Goal: Task Accomplishment & Management: Manage account settings

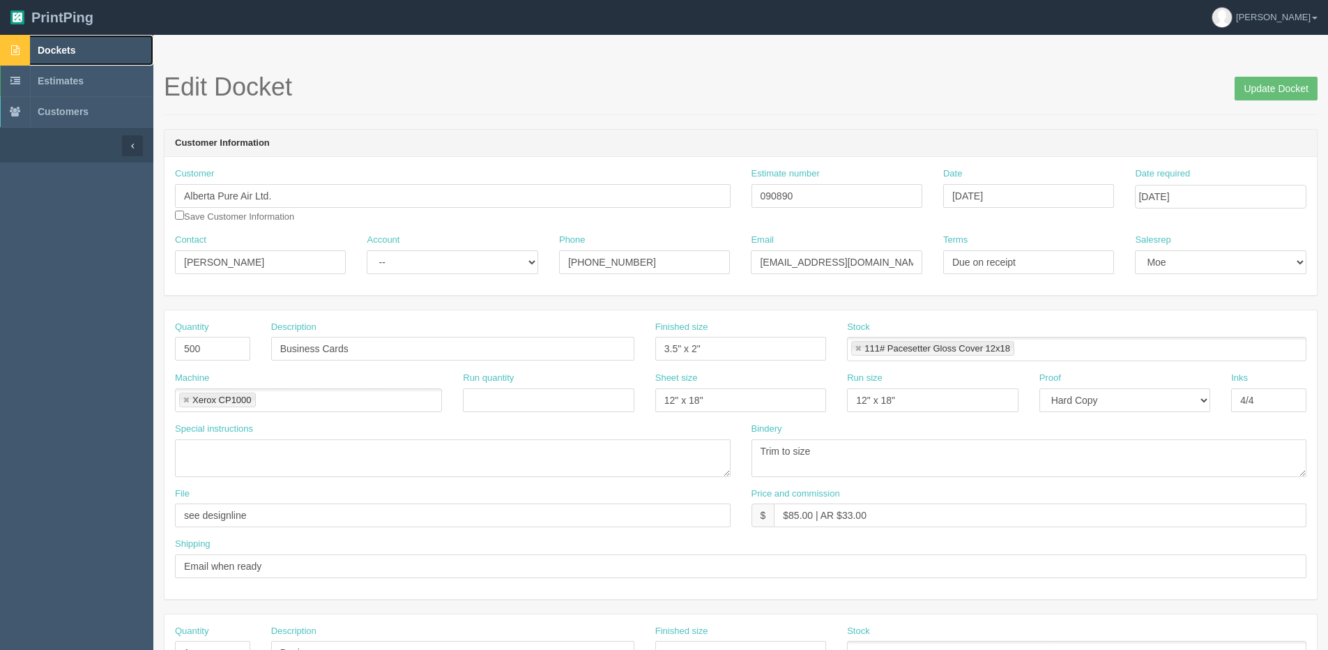
click at [75, 54] on span "Dockets" at bounding box center [57, 50] width 38 height 11
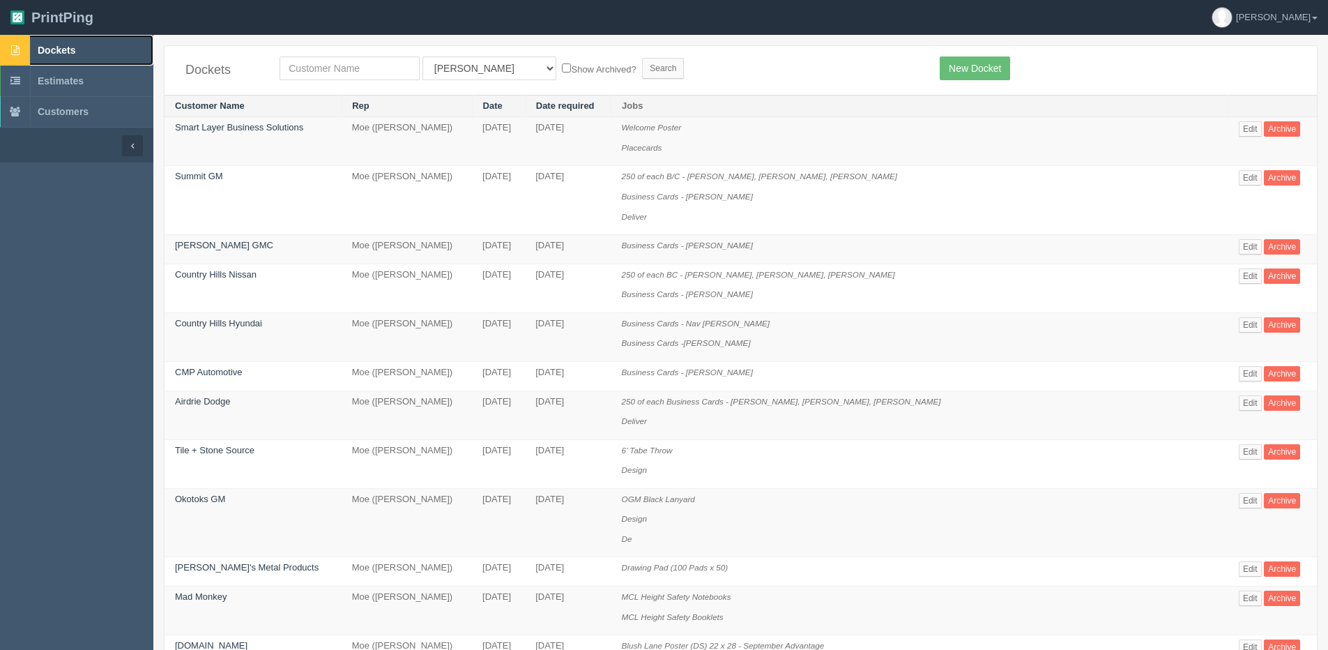
click at [76, 55] on link "Dockets" at bounding box center [76, 50] width 153 height 31
click at [355, 79] on input "text" at bounding box center [349, 68] width 140 height 24
type input "peak"
click at [642, 58] on input "Search" at bounding box center [663, 68] width 42 height 21
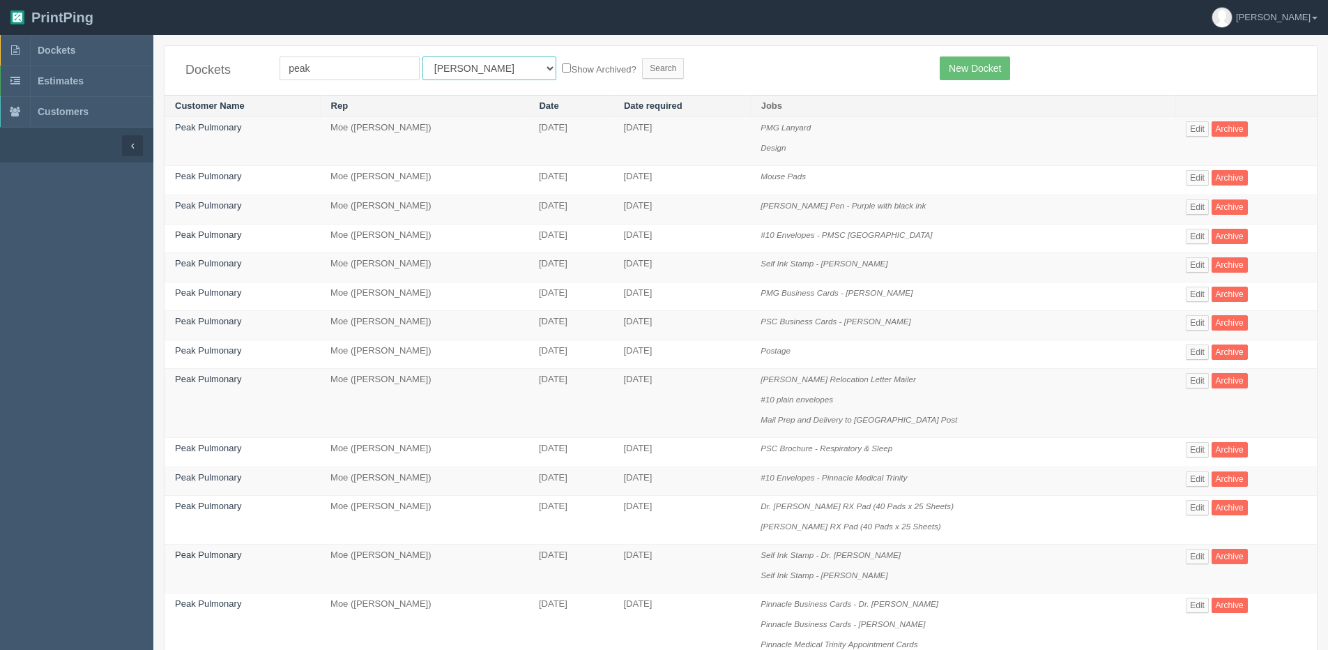
click at [464, 68] on select "All Users Ali Ali Test 1 Aly Amy Ankit Arif Brandon Dan France Greg Jim Mark Ma…" at bounding box center [489, 68] width 134 height 24
select select "1"
click at [422, 56] on select "All Users Ali Ali Test 1 Aly Amy Ankit Arif Brandon Dan France Greg Jim Mark Ma…" at bounding box center [489, 68] width 134 height 24
click at [562, 72] on label "Show Archived?" at bounding box center [599, 69] width 74 height 16
click at [562, 72] on input "Show Archived?" at bounding box center [566, 67] width 9 height 9
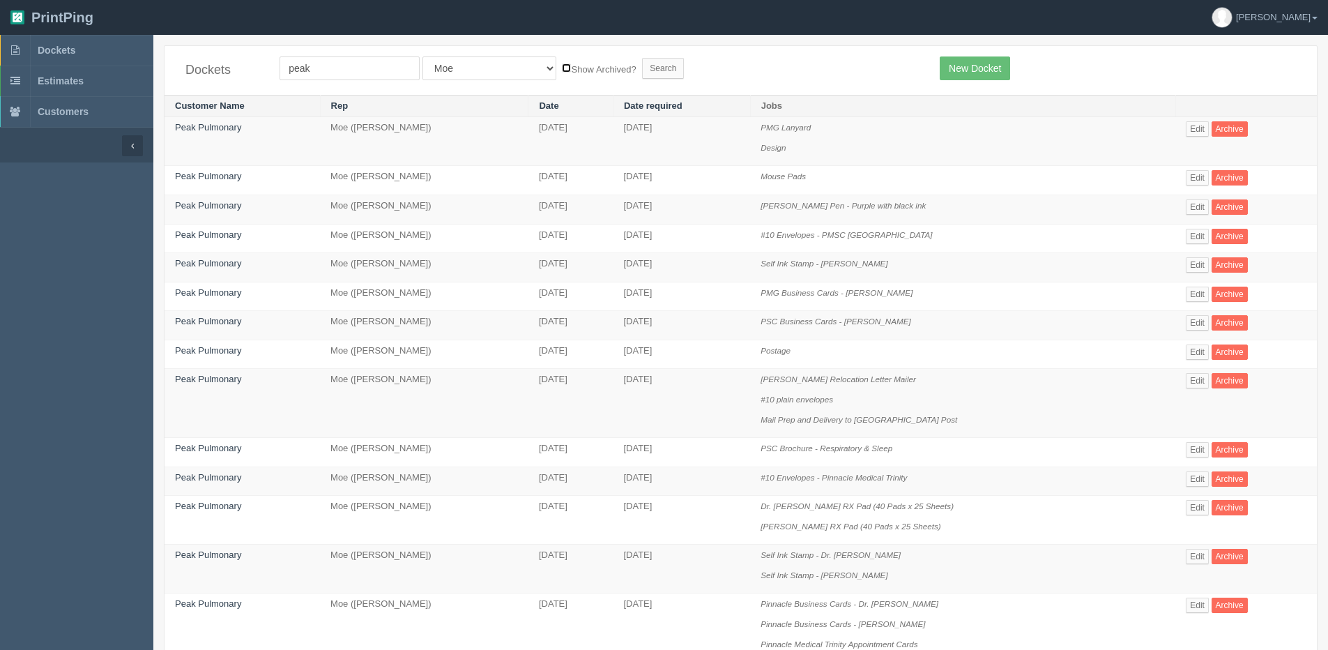
checkbox input "true"
click at [642, 70] on input "Search" at bounding box center [663, 68] width 42 height 21
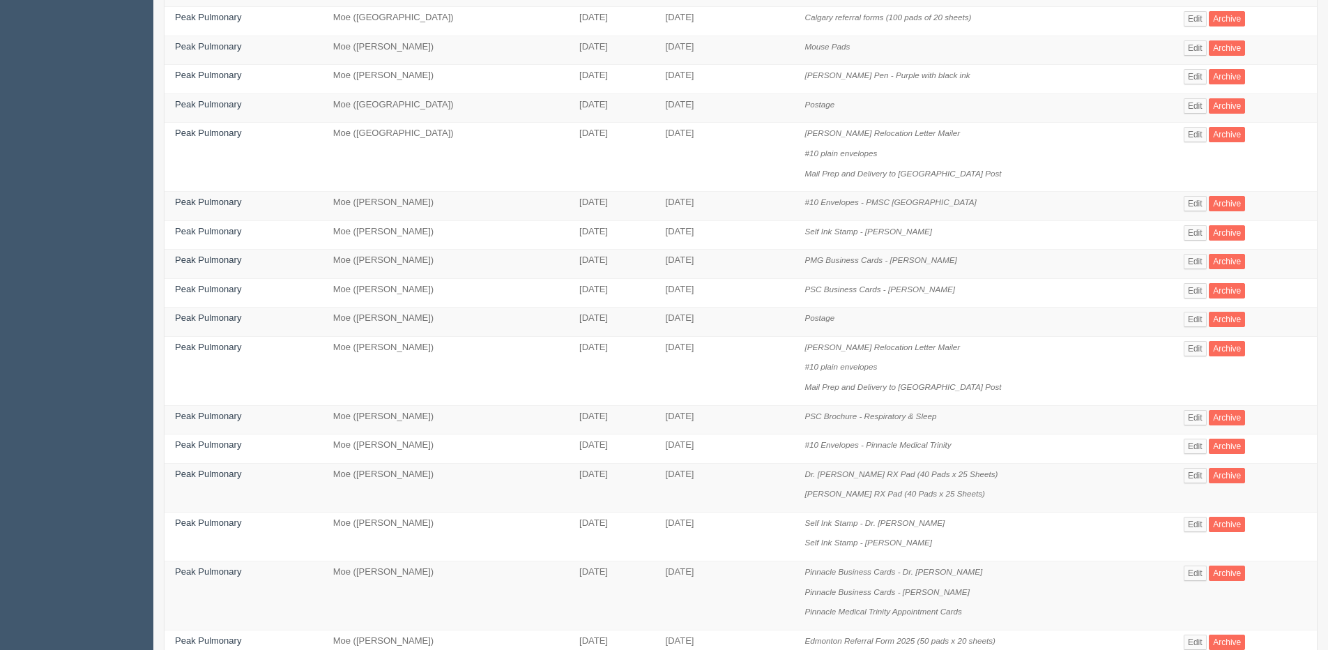
scroll to position [519, 0]
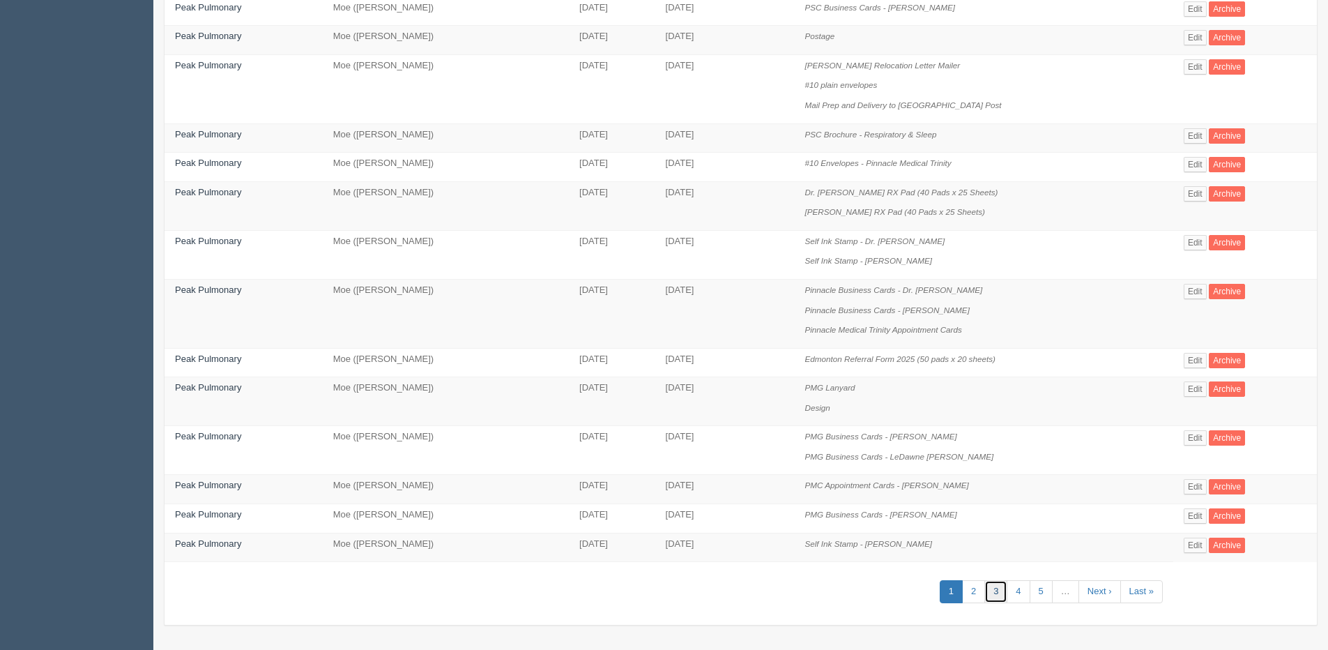
click at [995, 588] on link "3" at bounding box center [995, 591] width 23 height 23
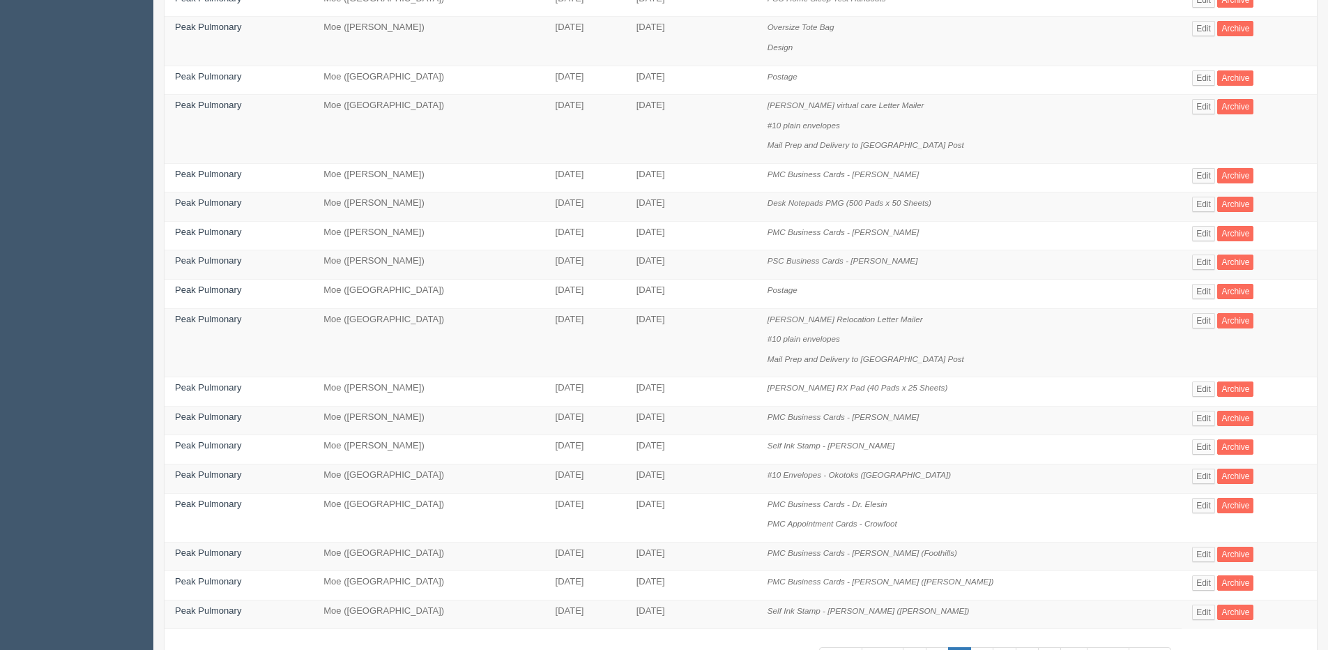
scroll to position [419, 0]
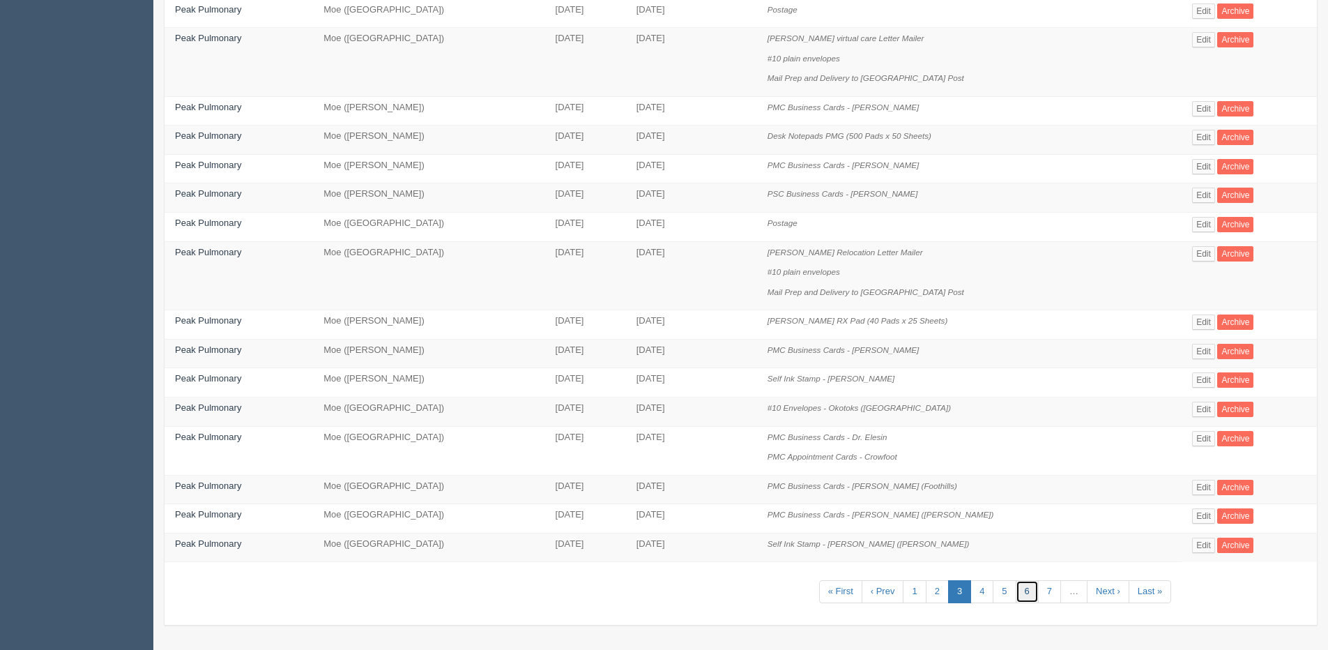
click at [1016, 590] on link "6" at bounding box center [1027, 591] width 23 height 23
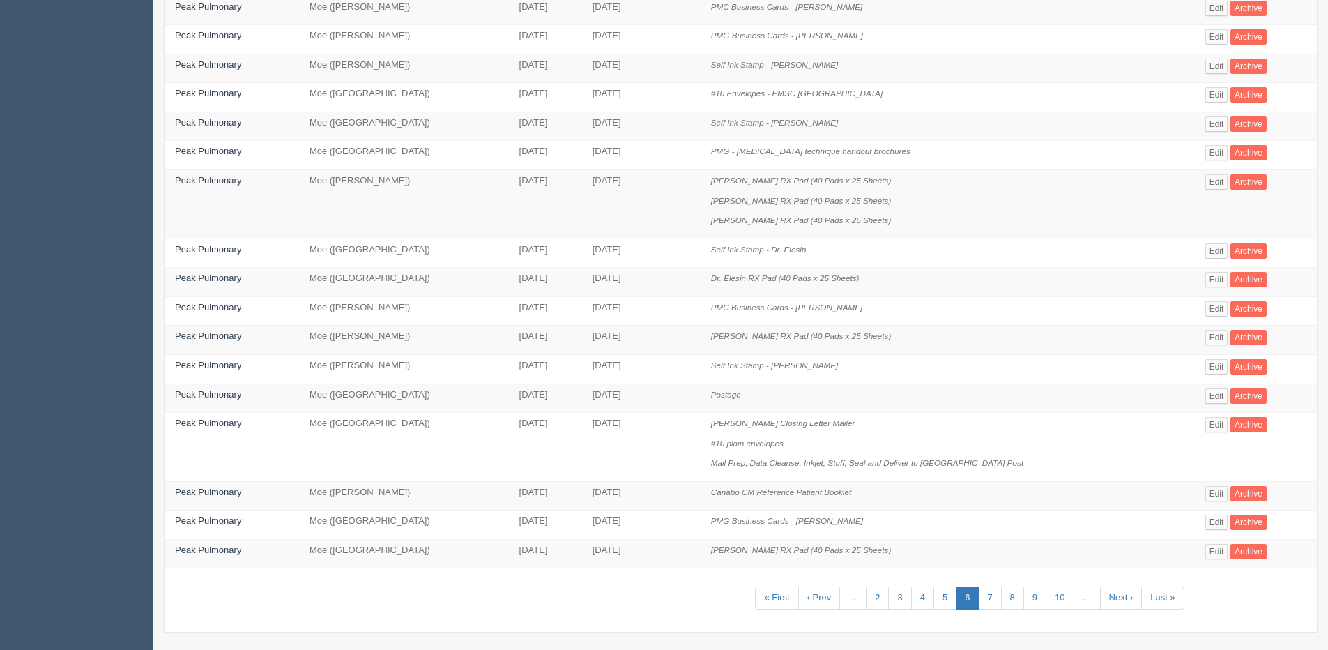
scroll to position [459, 0]
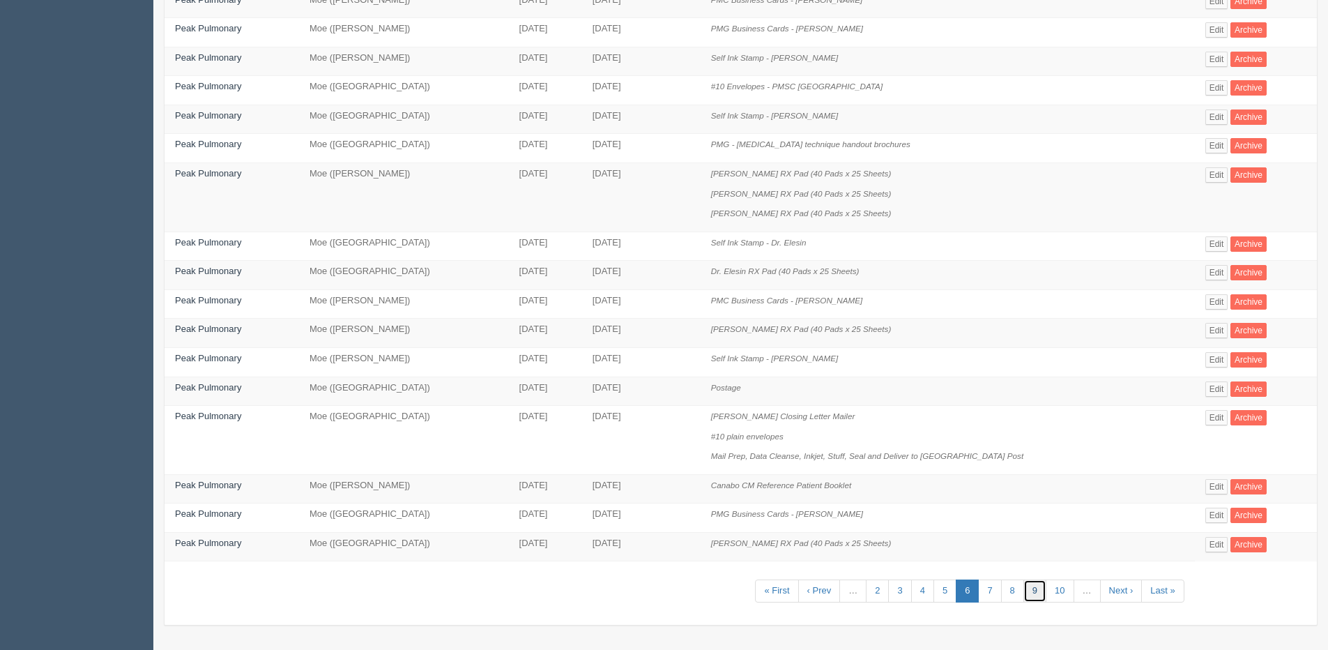
click at [1027, 592] on link "9" at bounding box center [1034, 590] width 23 height 23
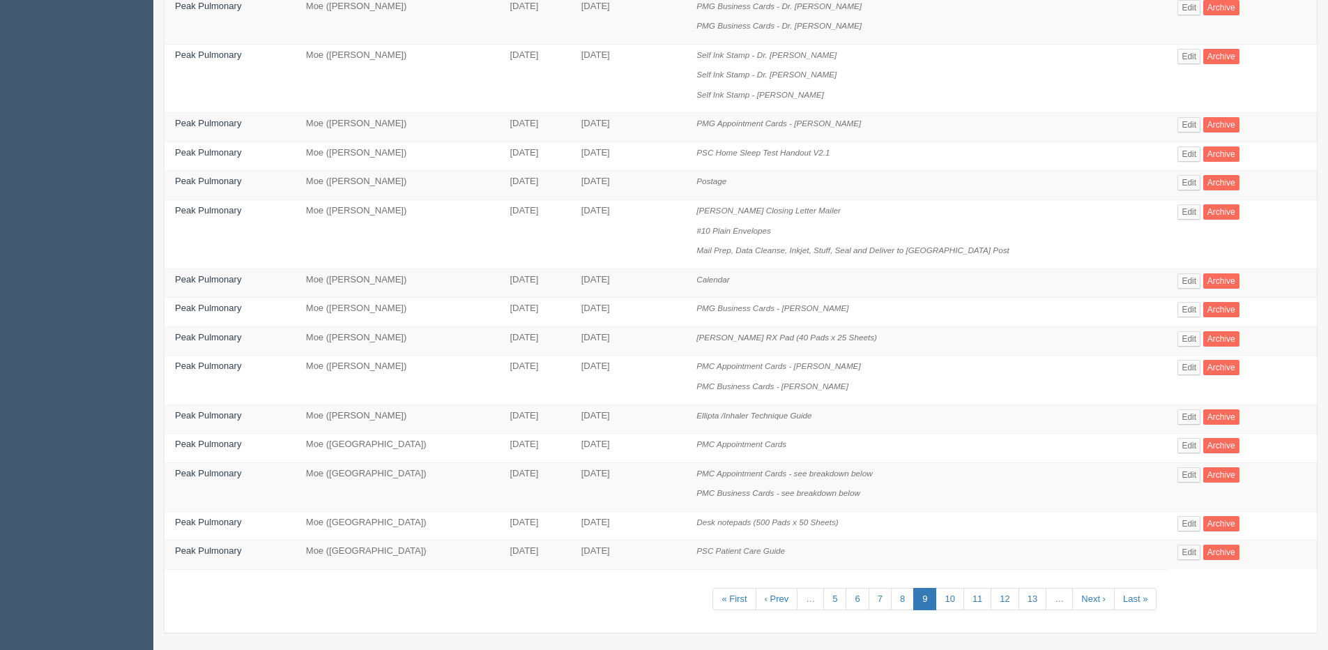
scroll to position [439, 0]
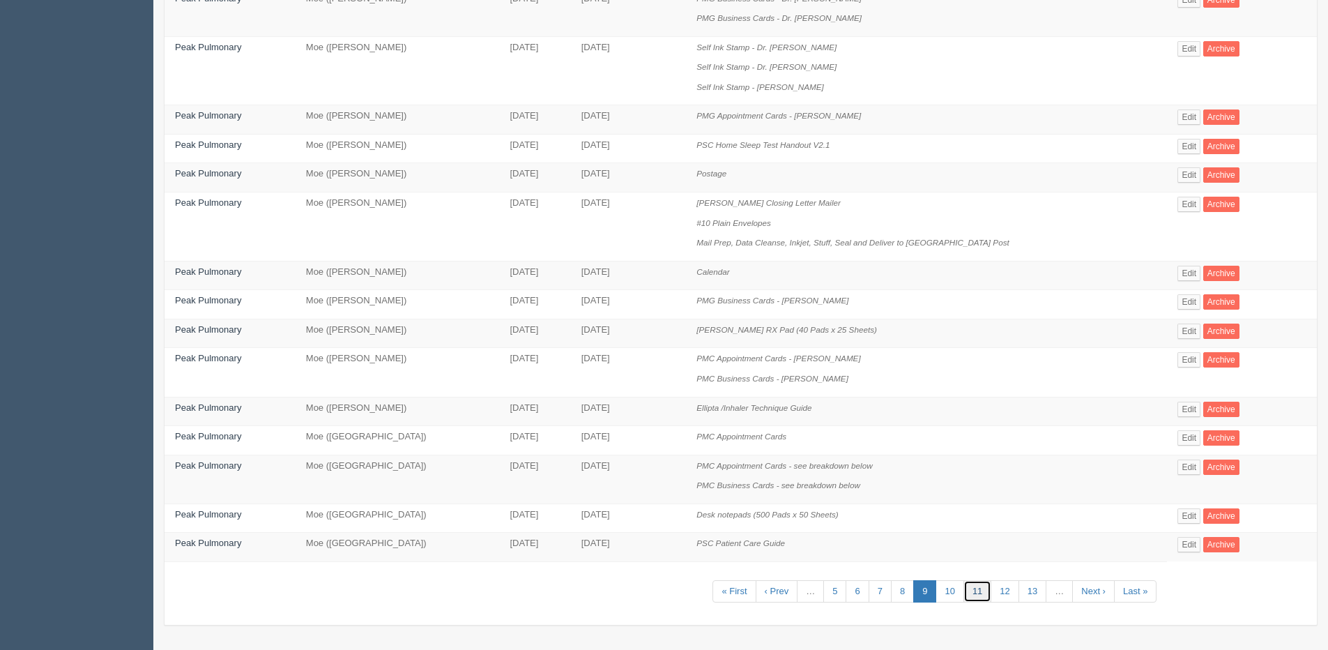
click at [963, 595] on link "11" at bounding box center [977, 591] width 28 height 23
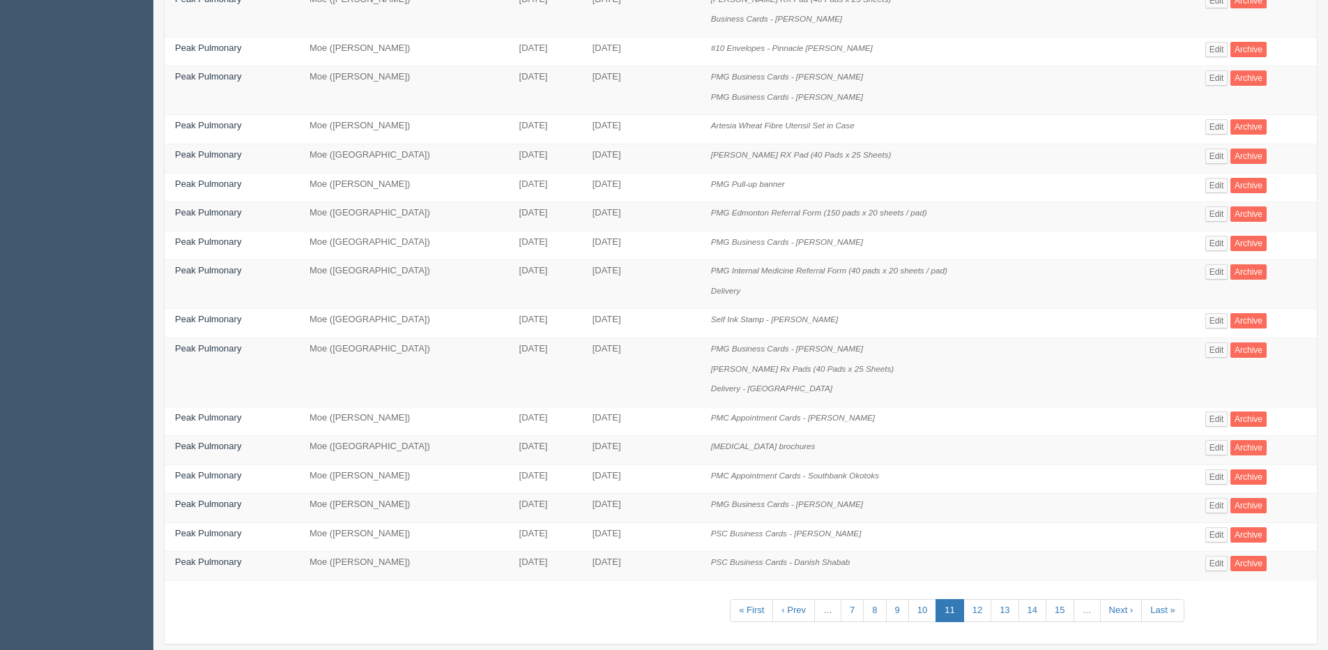
scroll to position [479, 0]
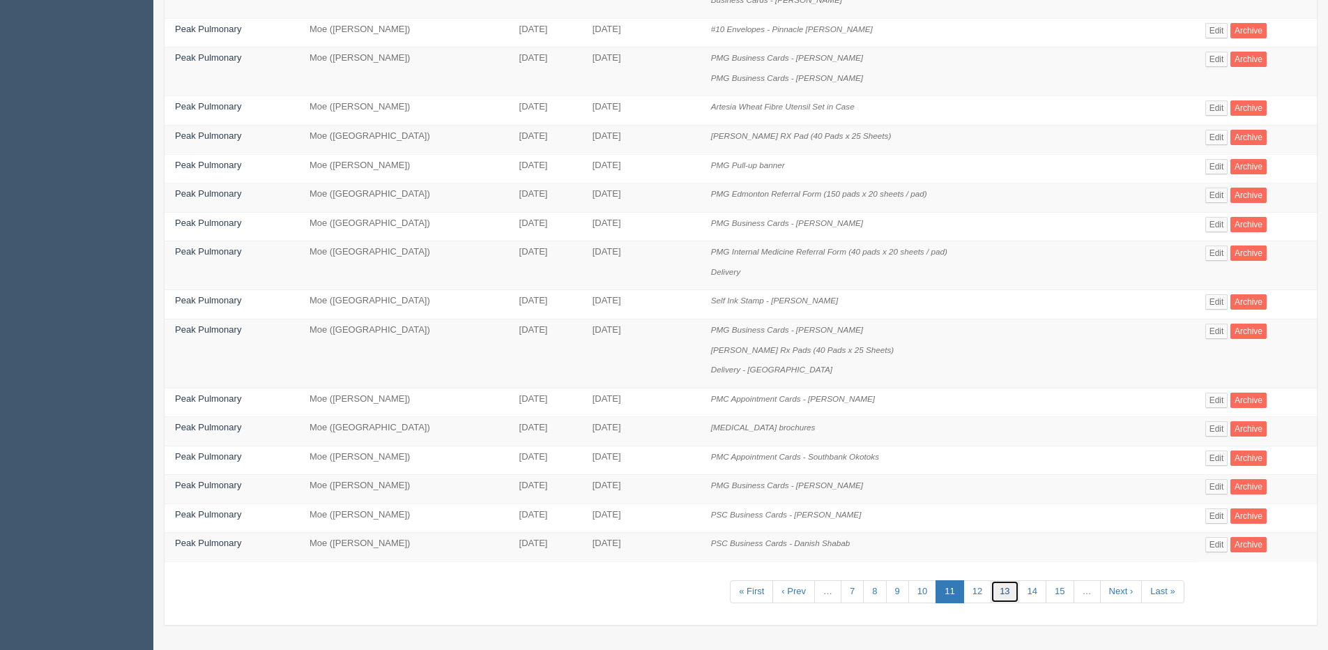
click at [999, 590] on link "13" at bounding box center [1004, 591] width 28 height 23
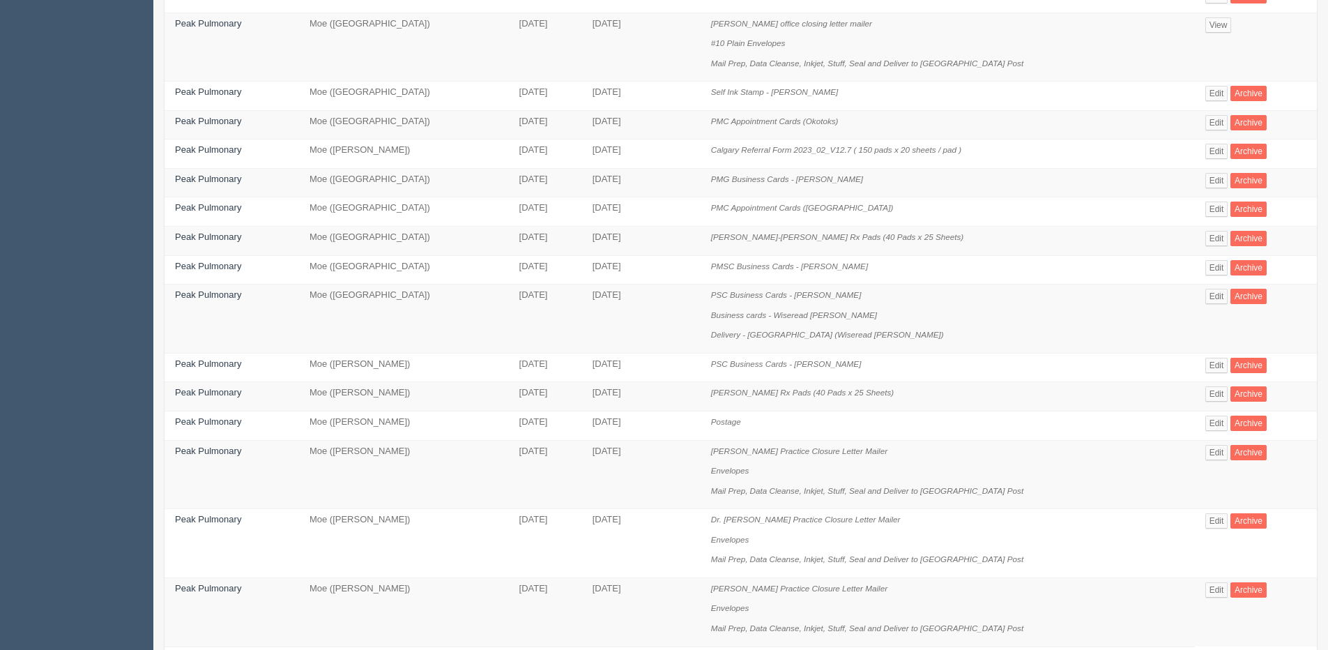
scroll to position [499, 0]
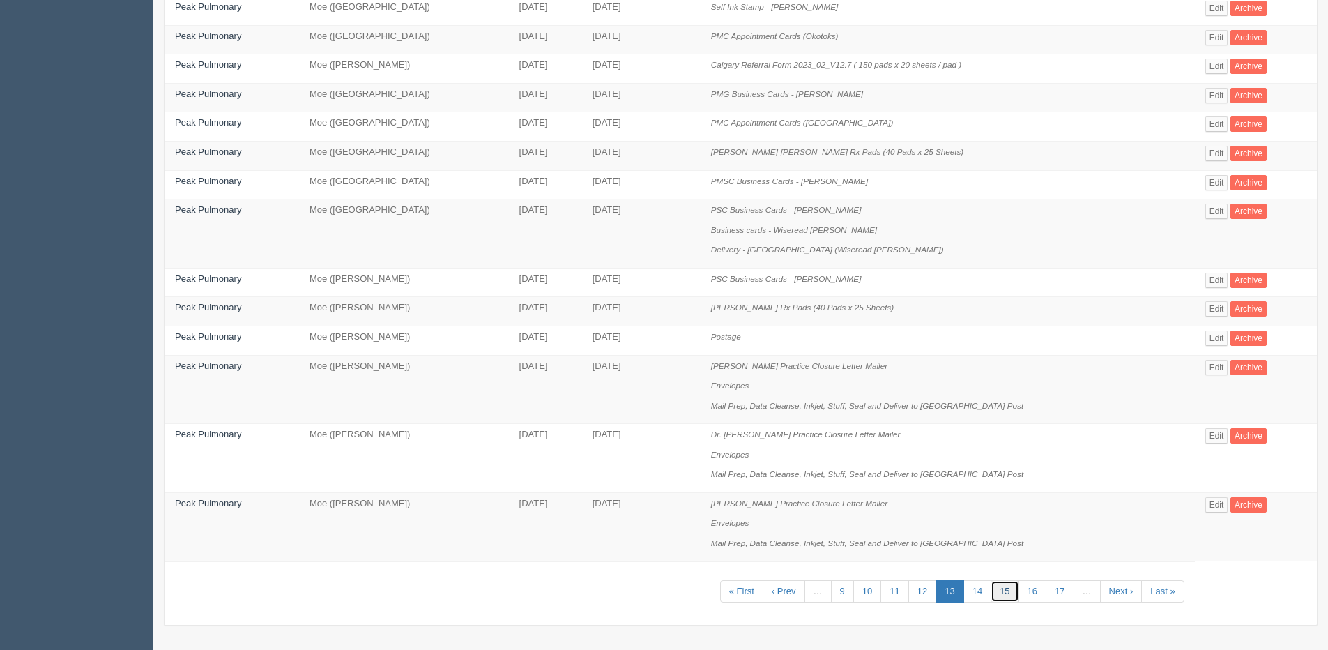
click at [993, 595] on link "15" at bounding box center [1004, 591] width 28 height 23
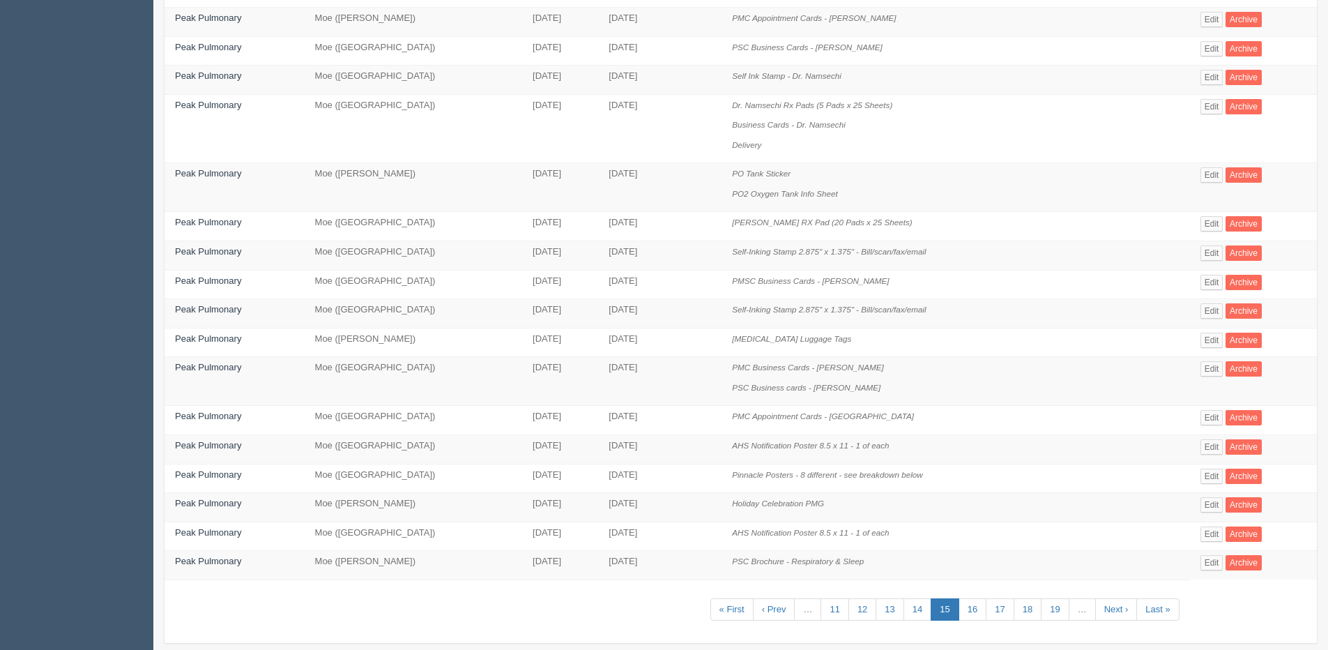
scroll to position [399, 0]
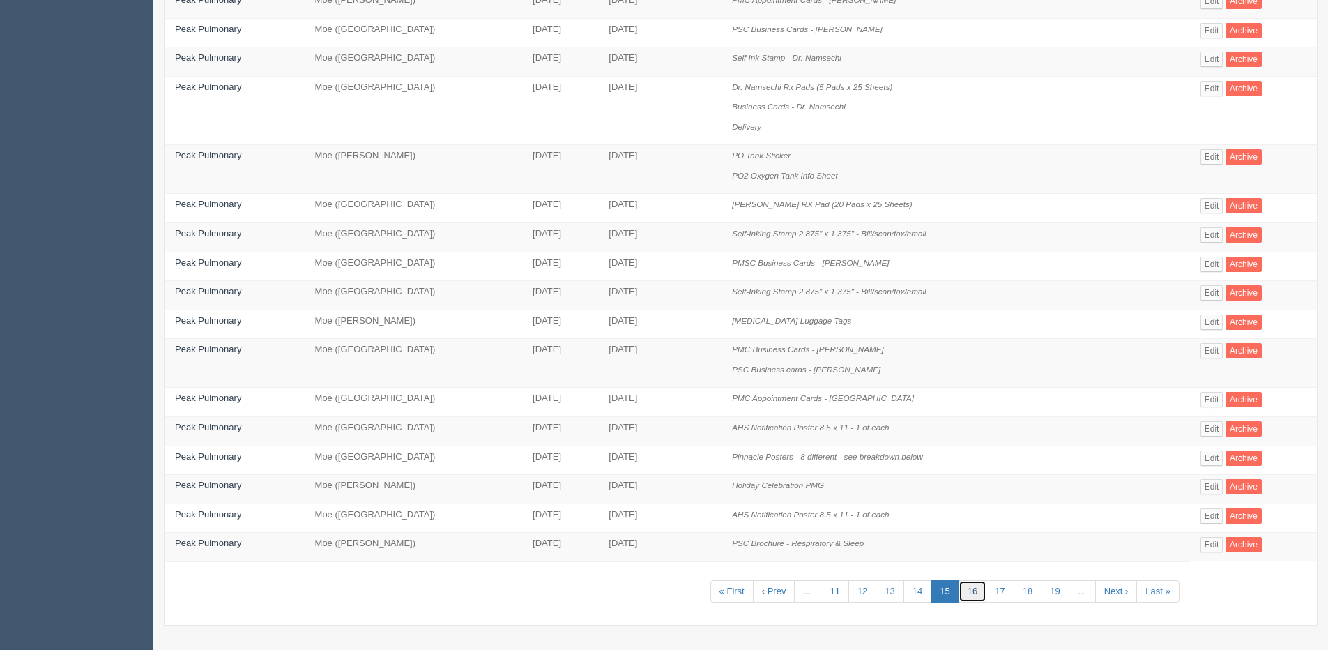
click at [967, 590] on link "16" at bounding box center [972, 591] width 28 height 23
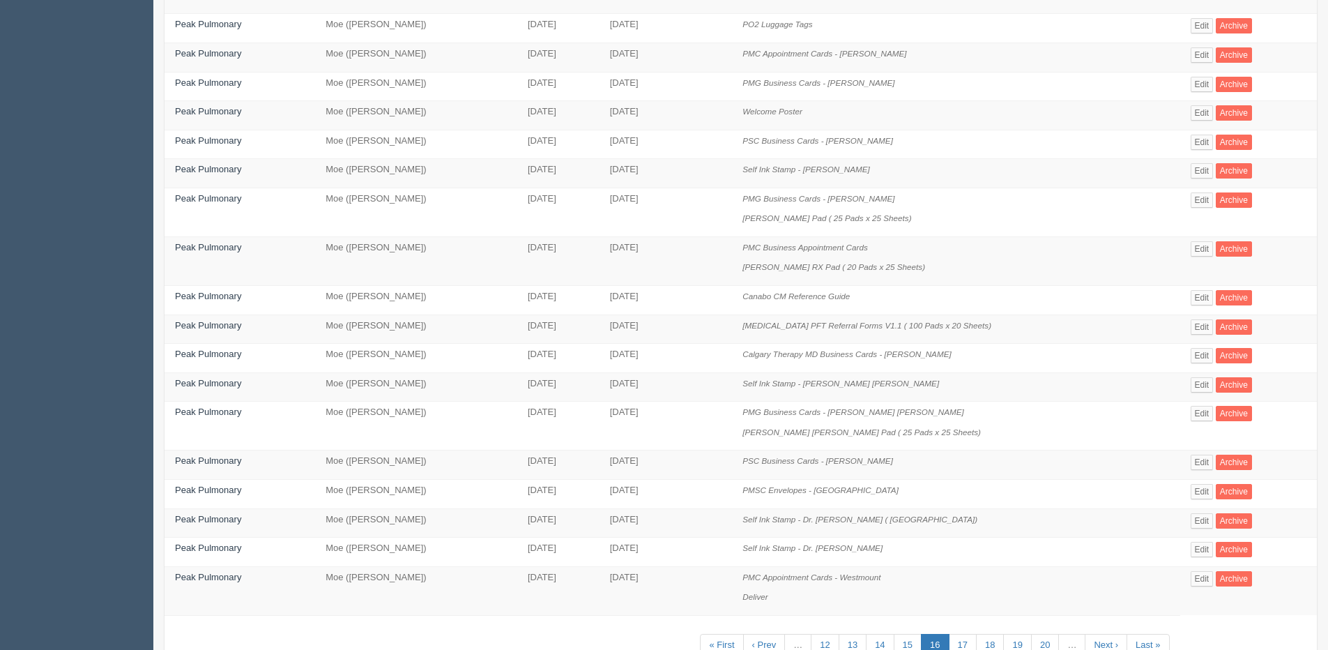
scroll to position [399, 0]
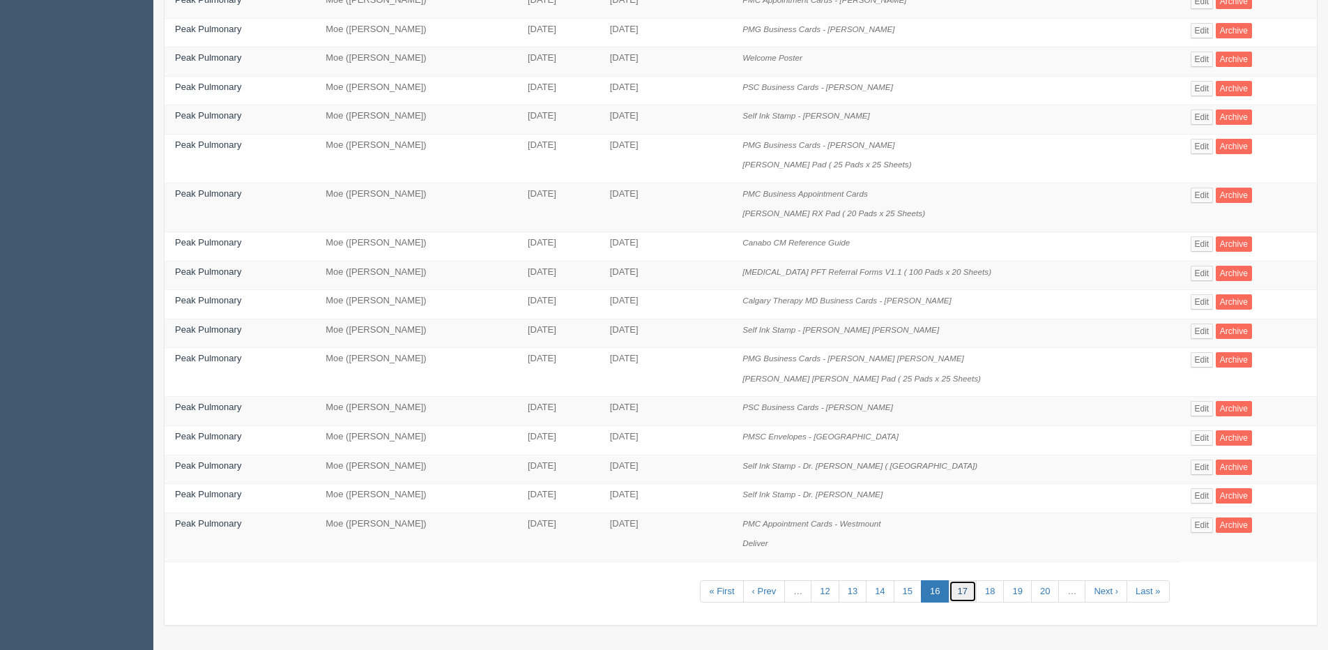
click at [960, 597] on link "17" at bounding box center [963, 591] width 28 height 23
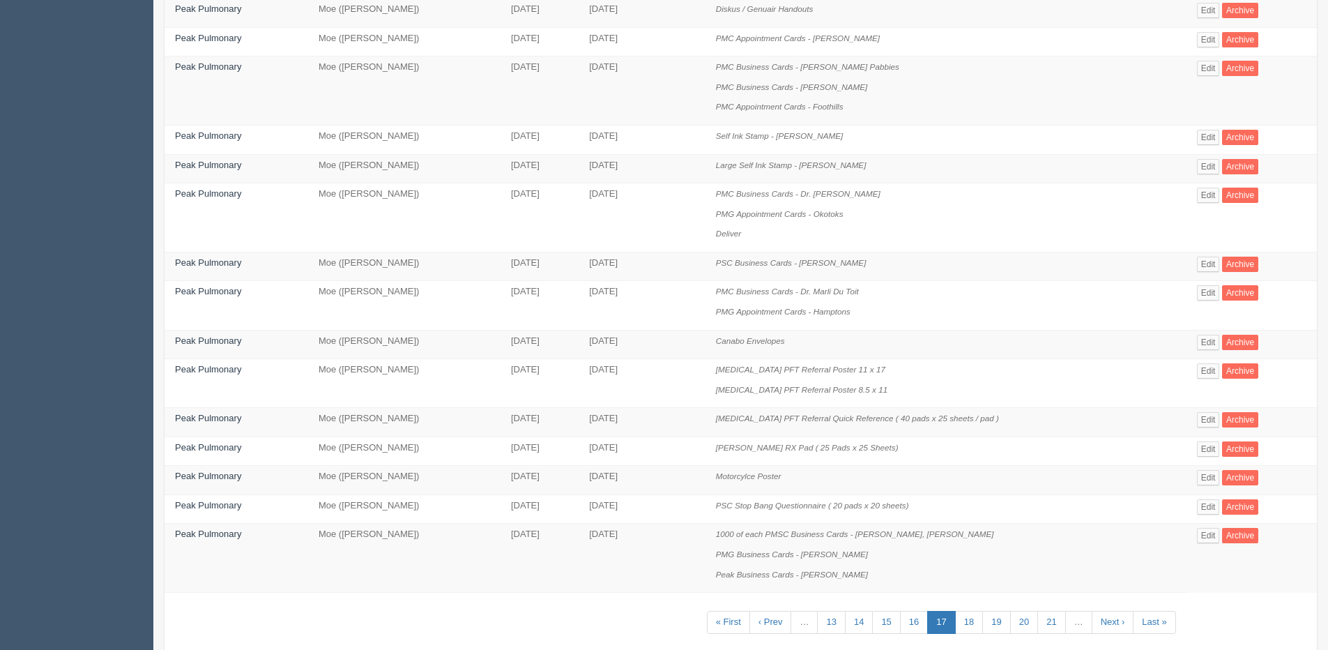
scroll to position [418, 0]
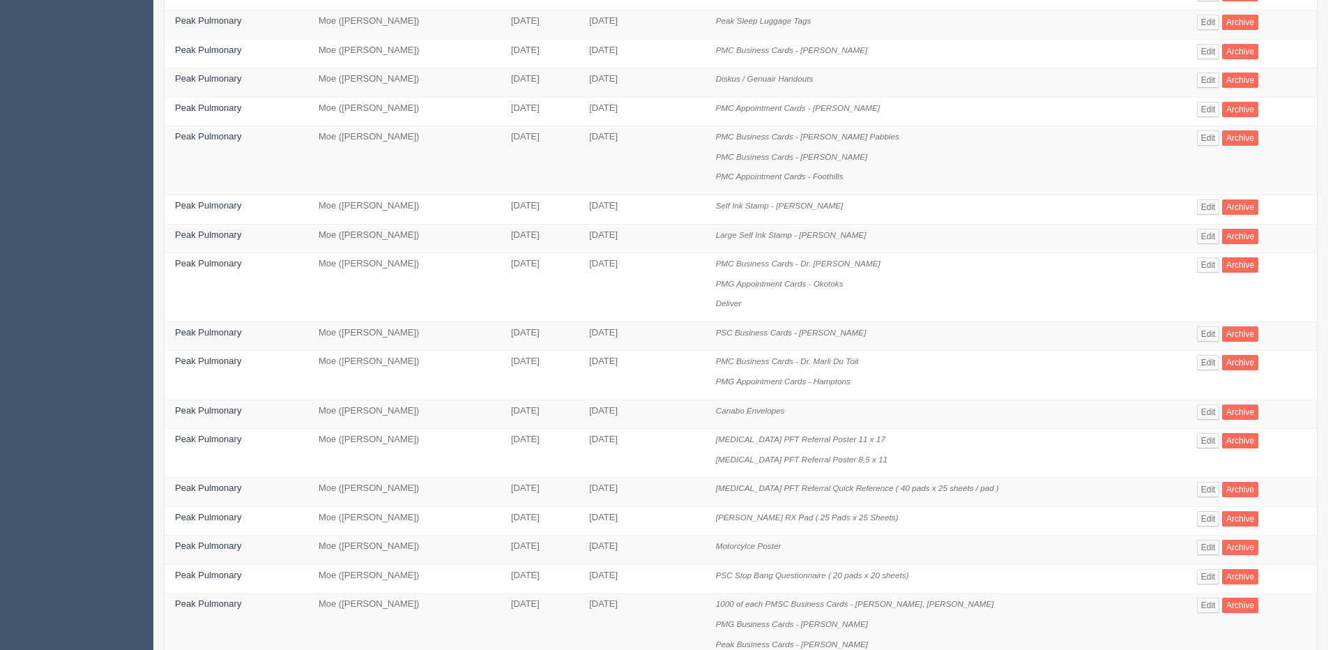
click at [723, 224] on td "Large Self Ink Stamp - Dr. Wiber" at bounding box center [945, 238] width 481 height 29
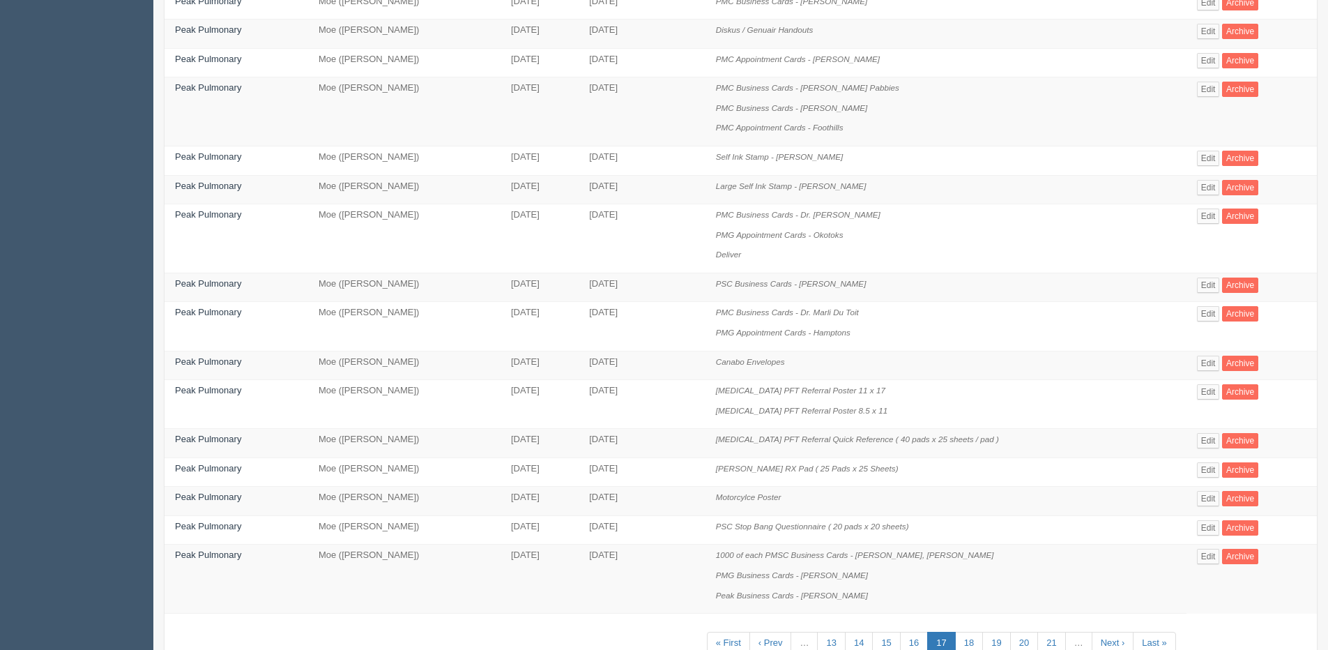
scroll to position [519, 0]
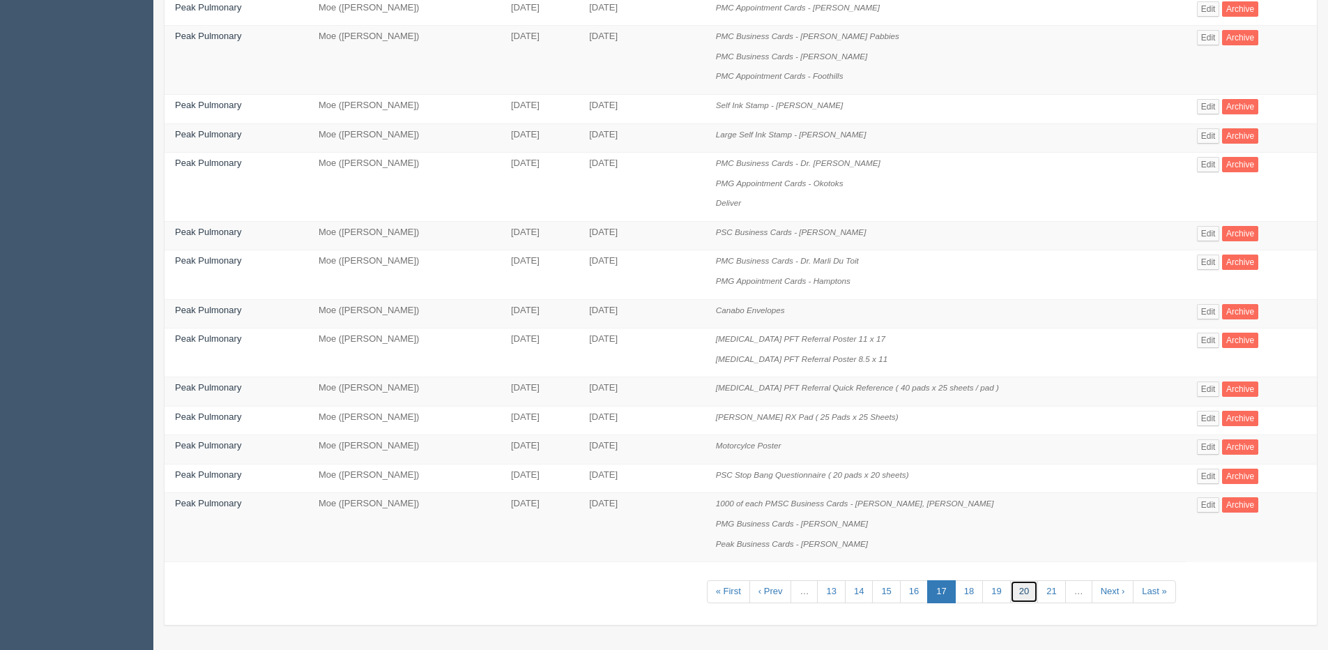
click at [1010, 595] on link "20" at bounding box center [1024, 591] width 28 height 23
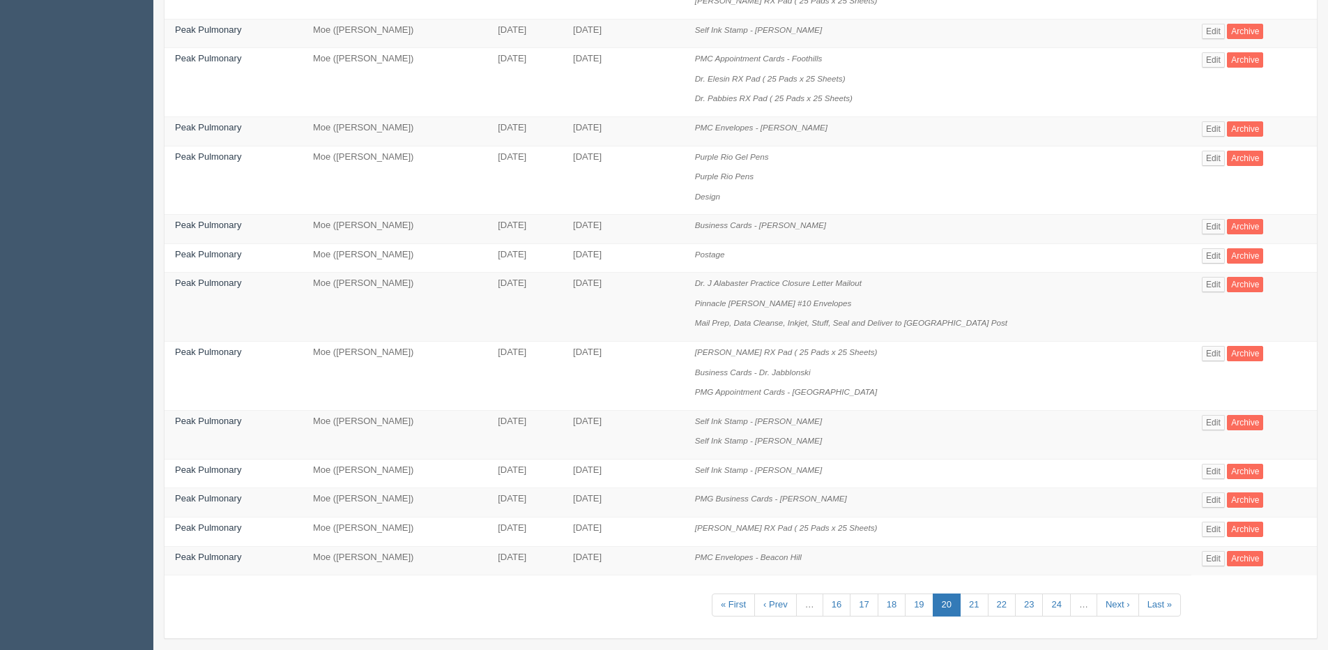
scroll to position [658, 0]
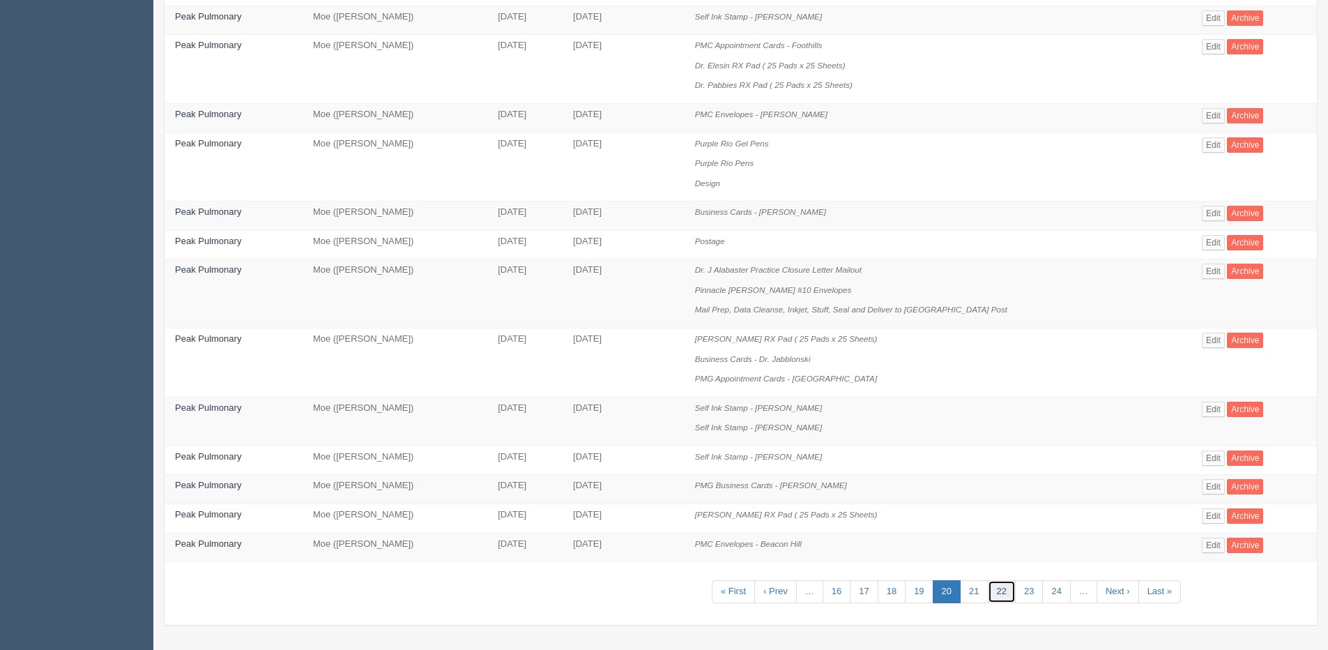
click at [990, 591] on link "22" at bounding box center [1002, 591] width 28 height 23
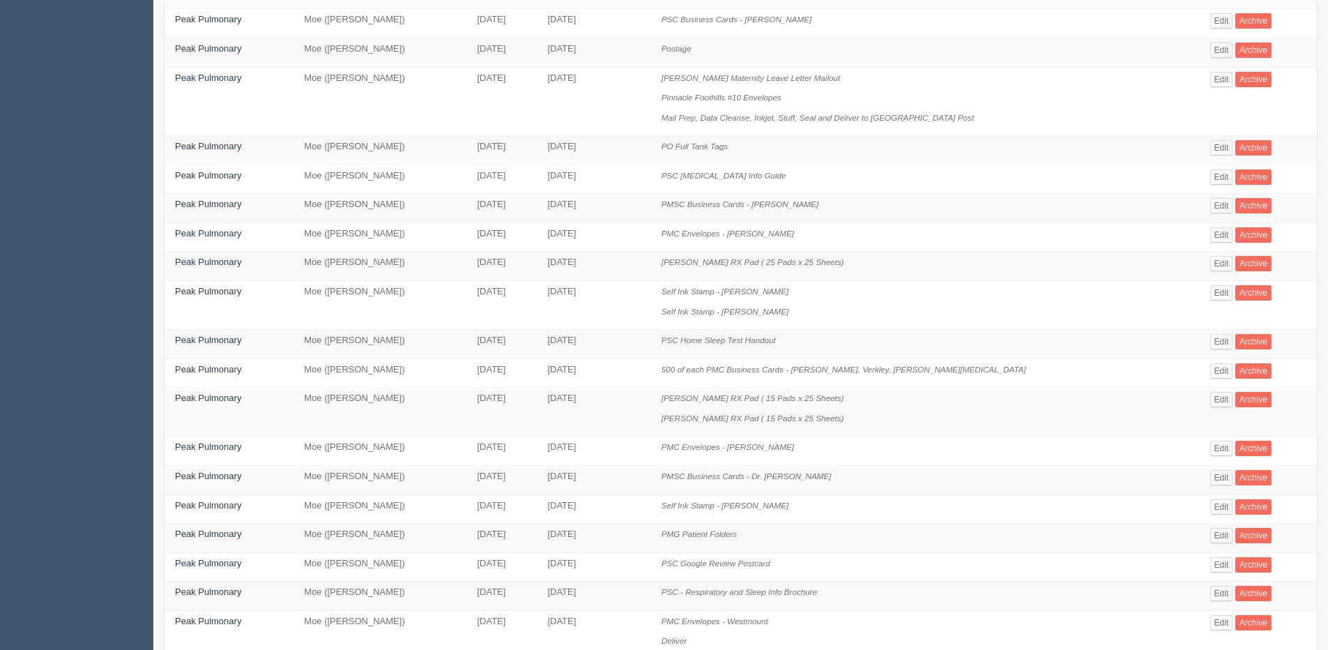
scroll to position [349, 0]
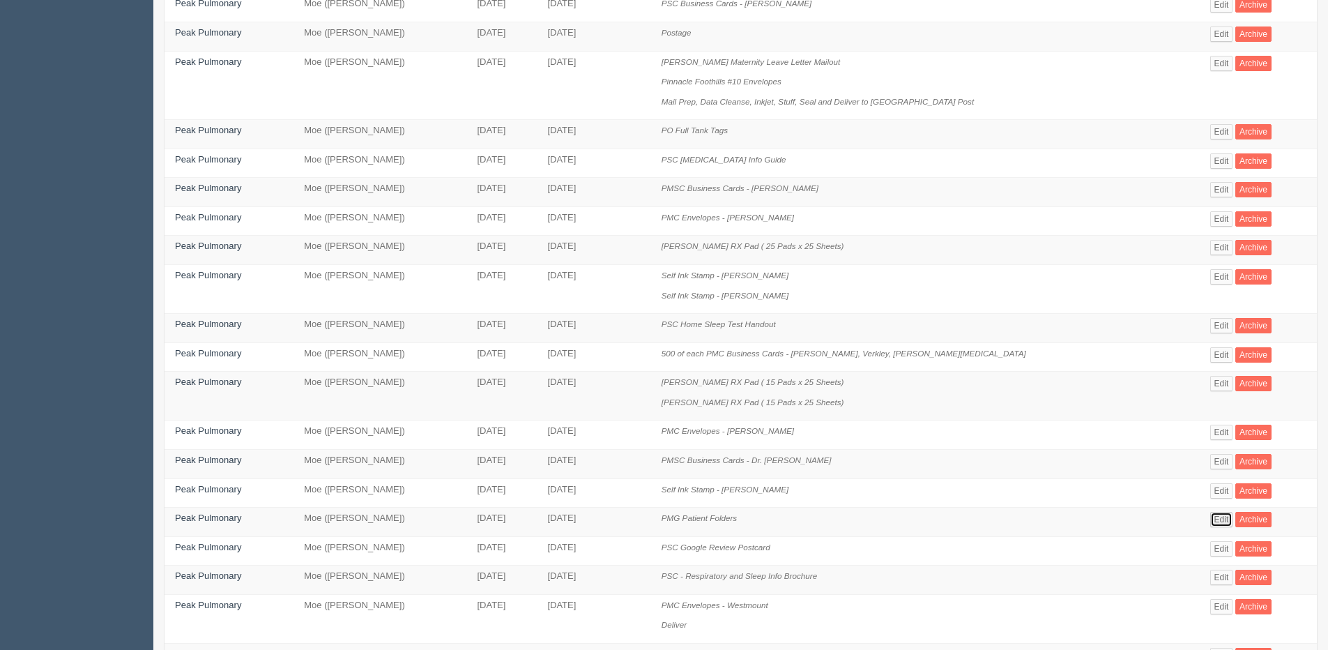
click at [1210, 516] on link "Edit" at bounding box center [1221, 519] width 23 height 15
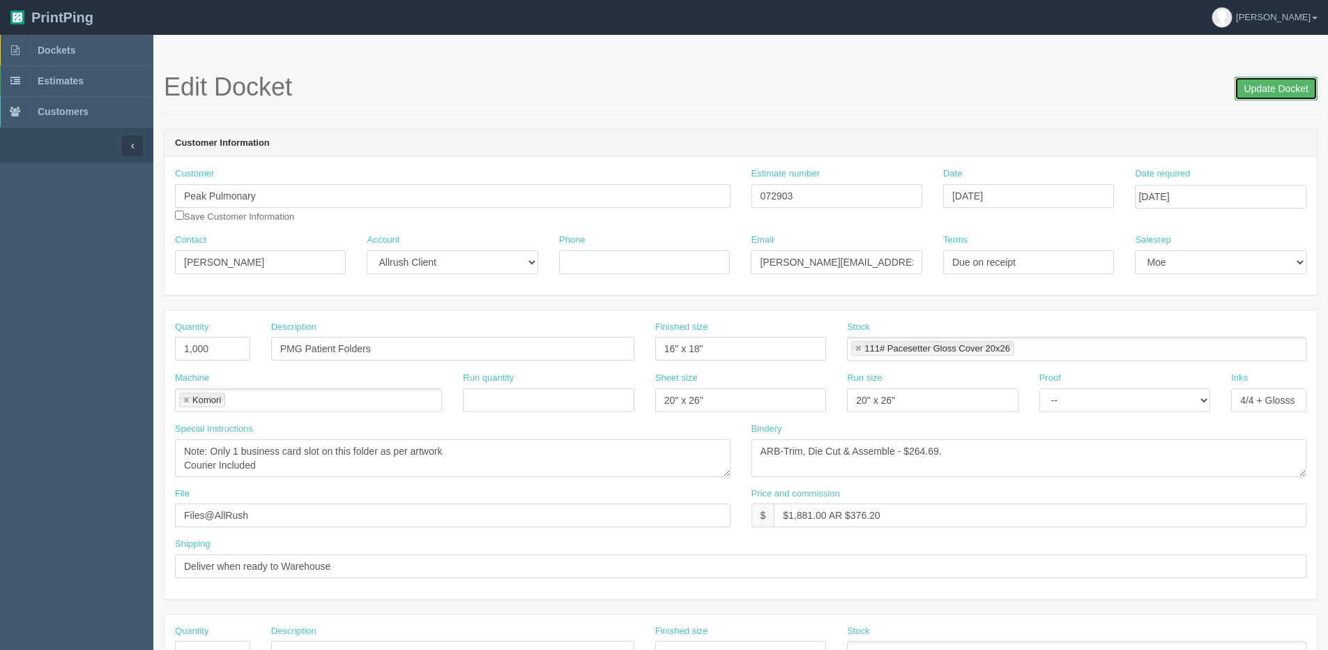
drag, startPoint x: 1285, startPoint y: 87, endPoint x: 1269, endPoint y: 93, distance: 17.6
click at [1285, 87] on input "Update Docket" at bounding box center [1275, 89] width 83 height 24
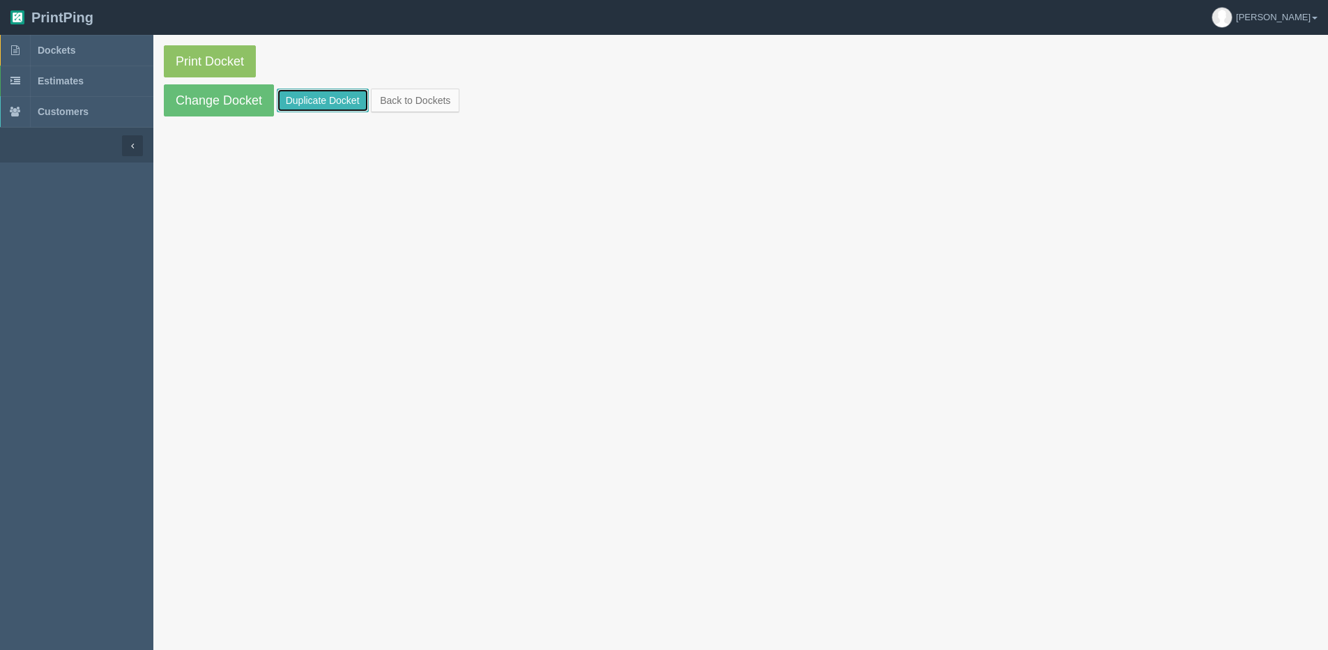
click at [317, 98] on link "Duplicate Docket" at bounding box center [323, 101] width 92 height 24
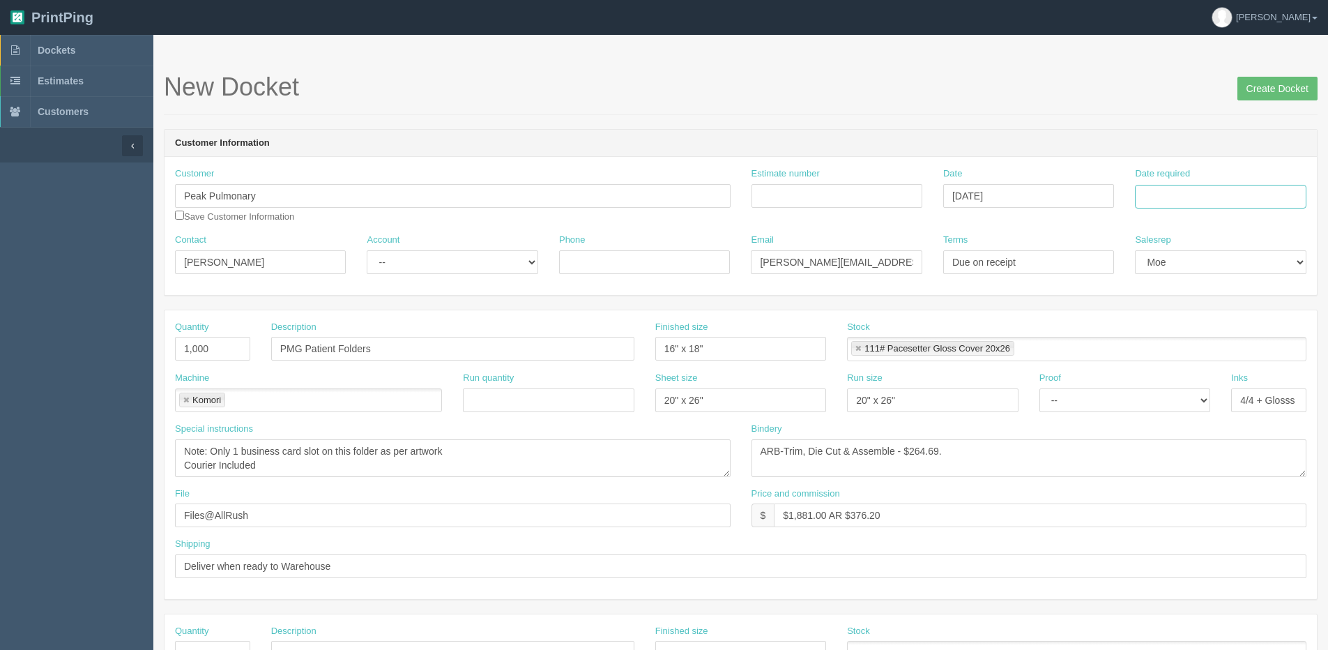
click at [1213, 200] on input "Date required" at bounding box center [1220, 197] width 171 height 24
click at [1176, 401] on div "« August 2025 » Su Mo Tu We Th Fr Sa 27 28 29 30 31 1 2 3 4 5 6 7 8 9 10 11 12 …" at bounding box center [1203, 306] width 137 height 194
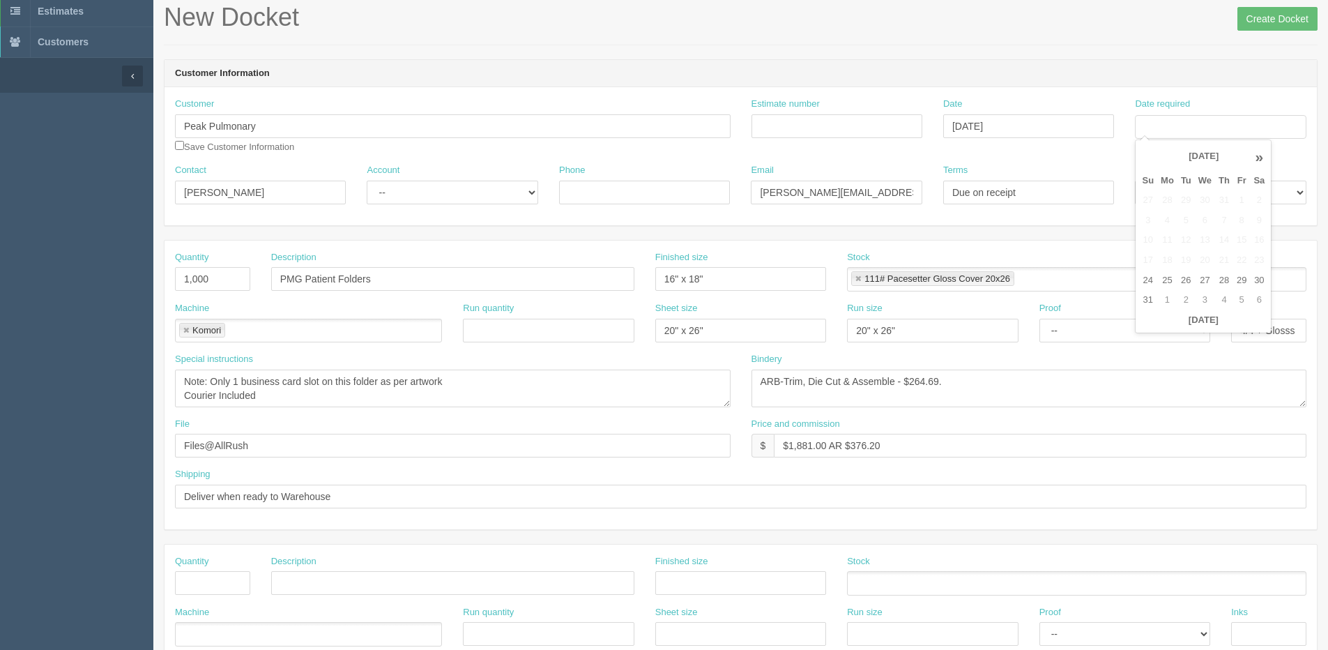
click at [1259, 160] on th "»" at bounding box center [1259, 157] width 18 height 28
click at [1238, 195] on td "3" at bounding box center [1241, 200] width 17 height 20
type input "October 3, 2025"
drag, startPoint x: 280, startPoint y: 192, endPoint x: 0, endPoint y: 199, distance: 280.3
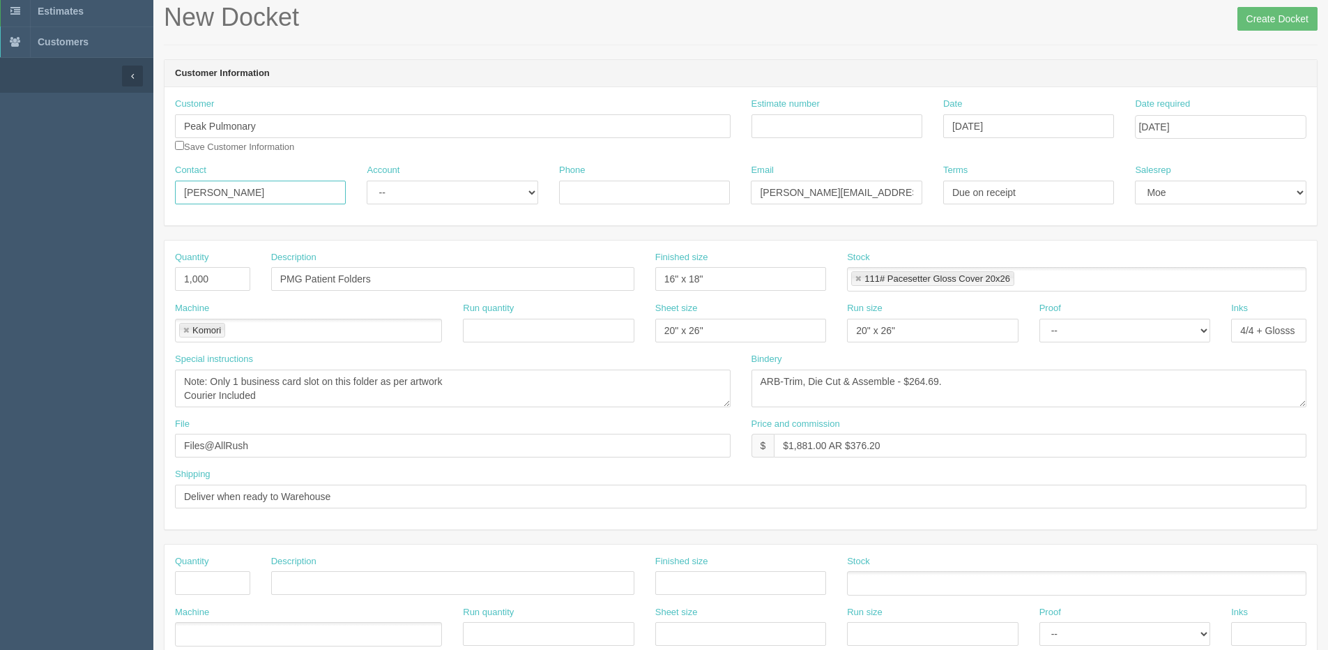
click at [14, 199] on section "Dockets Estimates Customers" at bounding box center [664, 580] width 1328 height 1231
click at [315, 127] on input "Peak Pulmonary" at bounding box center [453, 126] width 556 height 24
click at [261, 155] on link "Peak Pulmonar y" at bounding box center [231, 154] width 110 height 20
type input "Peak Pulmonary"
type input "Tanya Taylor"
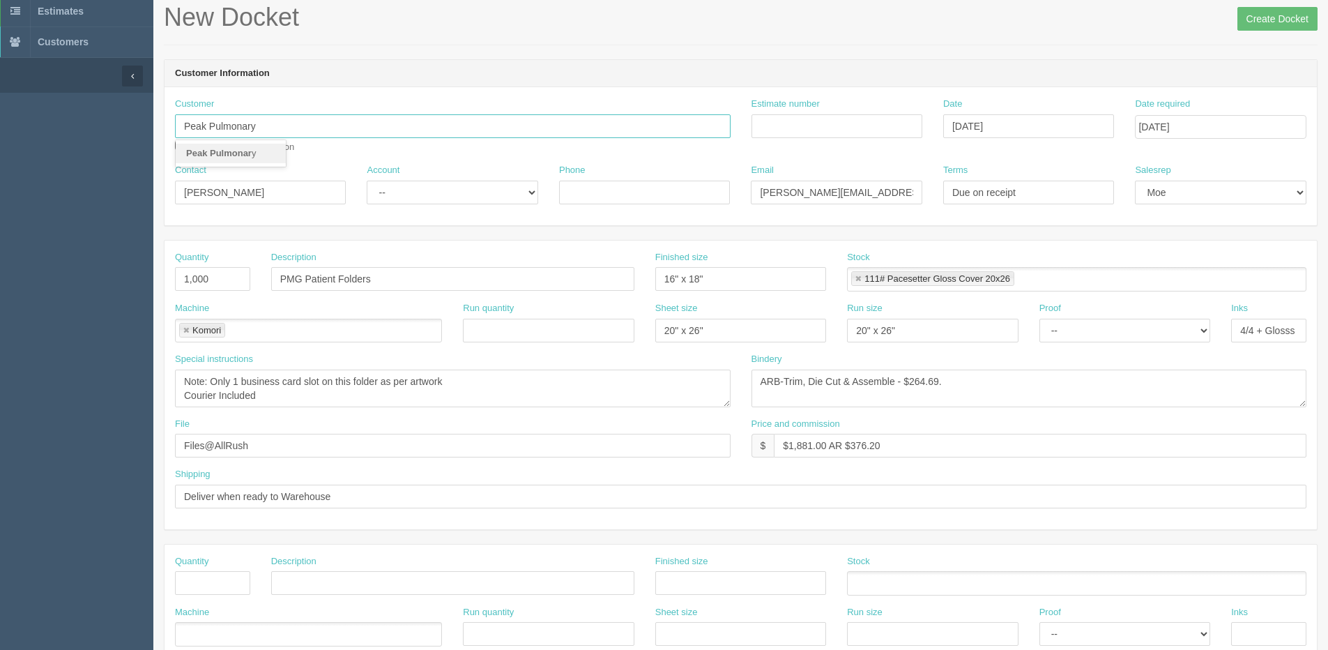
type input "587.747.1108"
type input "tanya.taylor@peakmedicalgroup.ca"
drag, startPoint x: 146, startPoint y: 198, endPoint x: 179, endPoint y: 215, distance: 36.8
click at [13, 198] on section "Dockets Estimates Customers" at bounding box center [664, 580] width 1328 height 1231
paste input "[PERSON_NAME]"
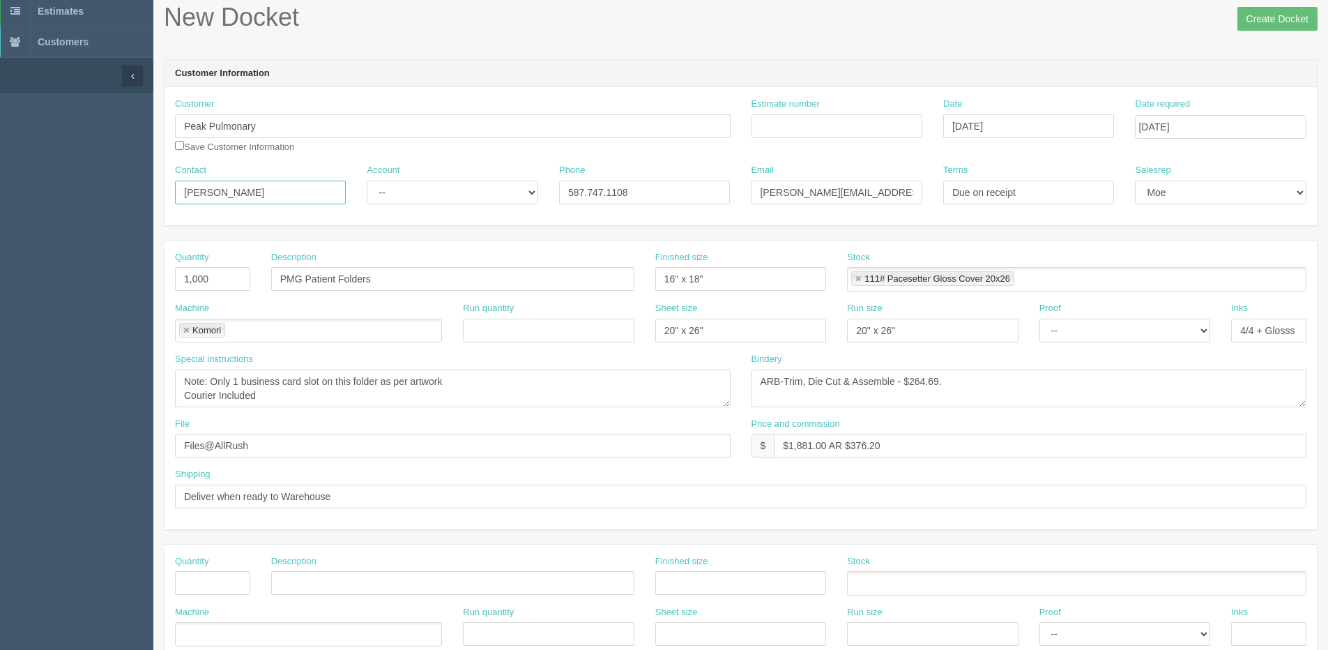
type input "[PERSON_NAME]"
click at [434, 201] on select "-- Existing Client Allrush Client Rep Client" at bounding box center [452, 193] width 171 height 24
select select "Allrush Client"
click at [367, 181] on select "-- Existing Client Allrush Client Rep Client" at bounding box center [452, 193] width 171 height 24
drag, startPoint x: 652, startPoint y: 188, endPoint x: 378, endPoint y: 192, distance: 274.6
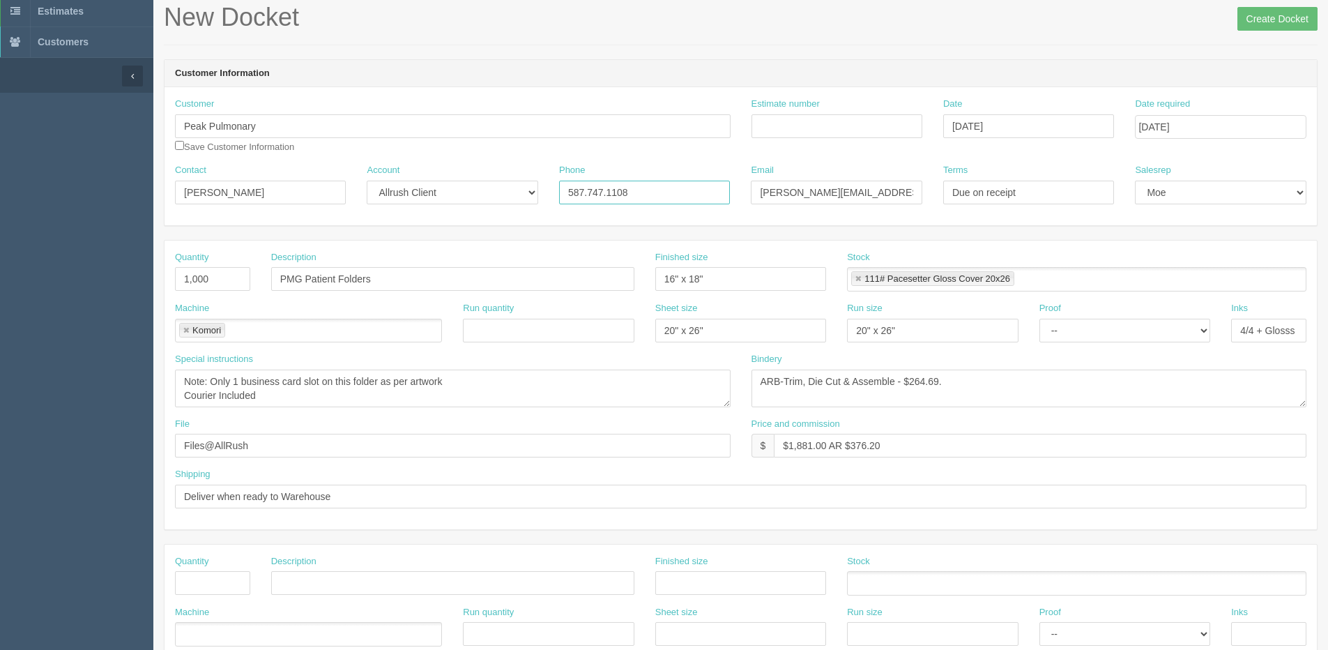
click at [380, 192] on div "Contact Jeanna Townsend Account -- Existing Client Allrush Client Rep Client Ph…" at bounding box center [740, 189] width 1152 height 51
type input "[PHONE_NUMBER]"
click at [813, 245] on div "Quantity 1,000 Description PMG Patient Folders Finished size 16" x 18" Stock 11…" at bounding box center [740, 384] width 1152 height 289
drag, startPoint x: 756, startPoint y: 189, endPoint x: 1335, endPoint y: 146, distance: 580.8
click at [1327, 146] on html "PrintPing Dan Edit account ( dan@allrush.ca ) Logout Dockets Estimates Customers" at bounding box center [664, 563] width 1328 height 1266
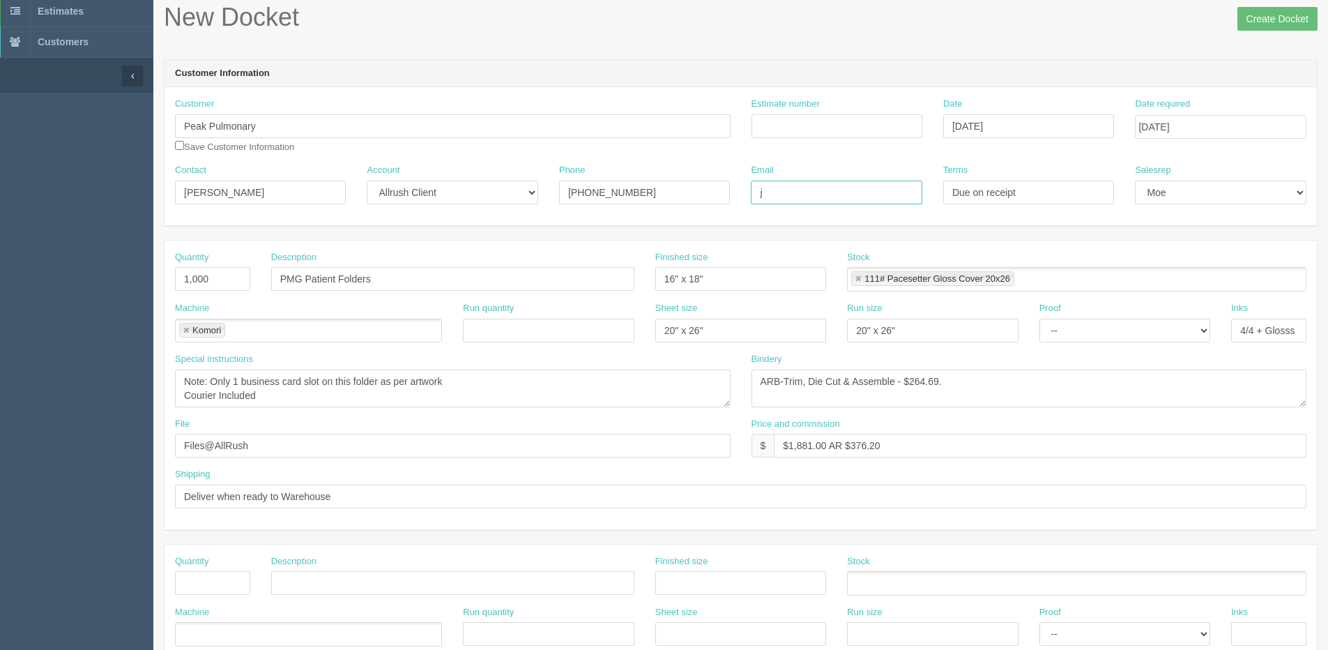
scroll to position [0, 0]
type input "Jeanna.Townsend@peakmedicalgroup.ca"
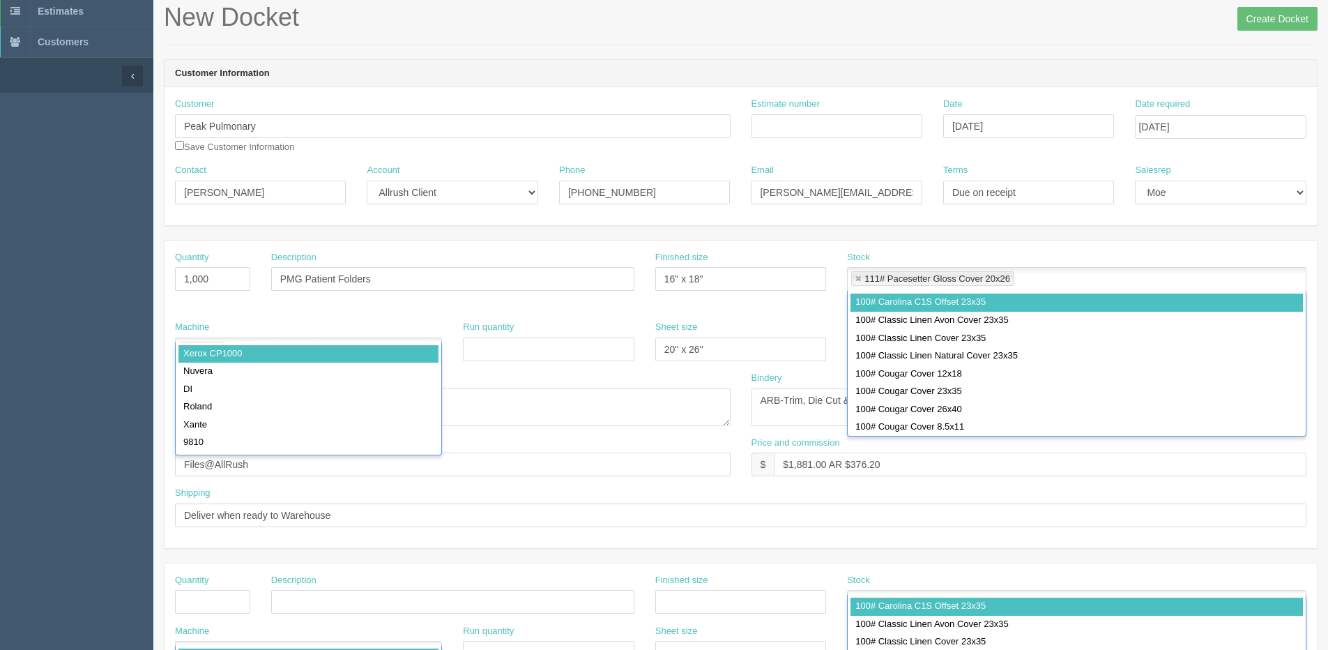
scroll to position [380, 0]
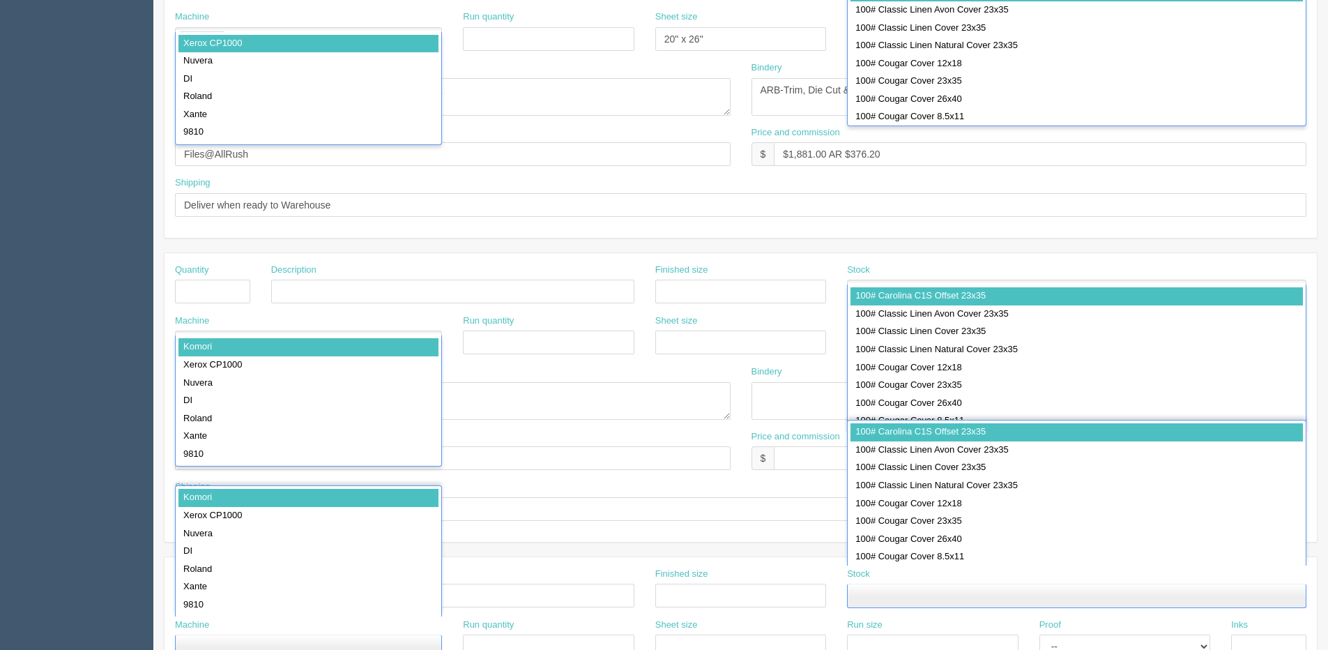
click at [873, 126] on div "100# Carolina C1S Offset 23x35 100# Classic Linen Avon Cover 23x35 100# Classic…" at bounding box center [1076, 53] width 459 height 146
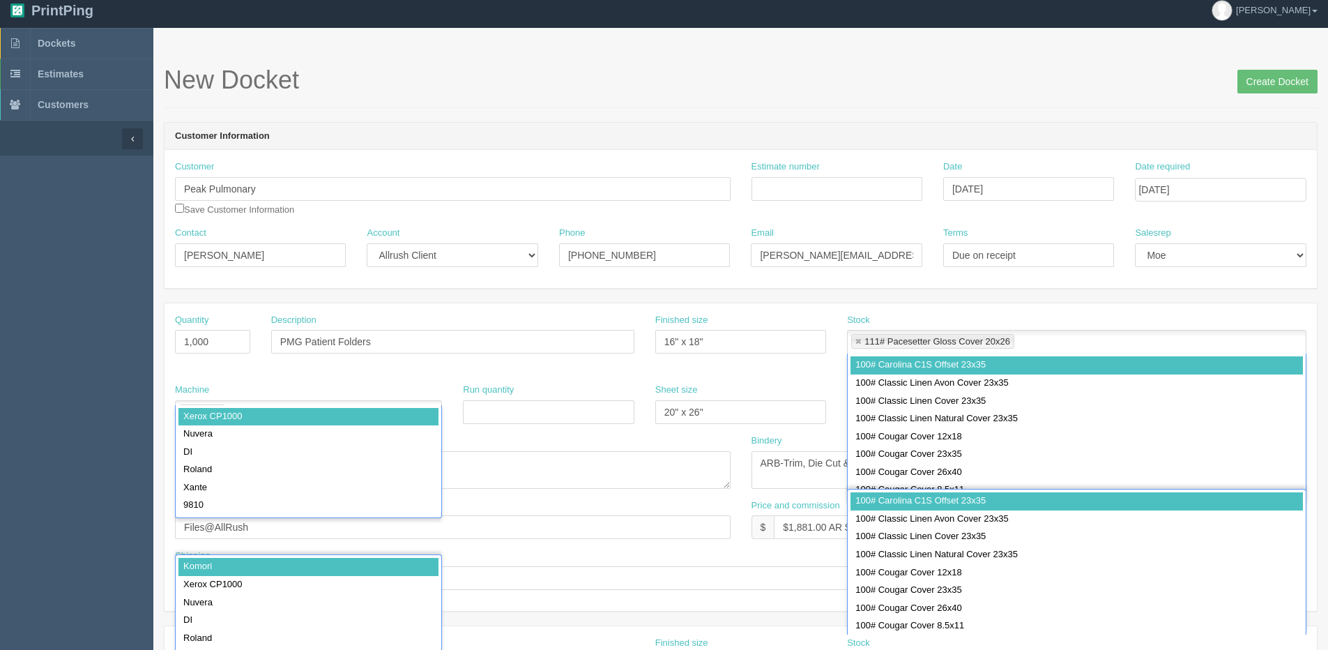
scroll to position [0, 0]
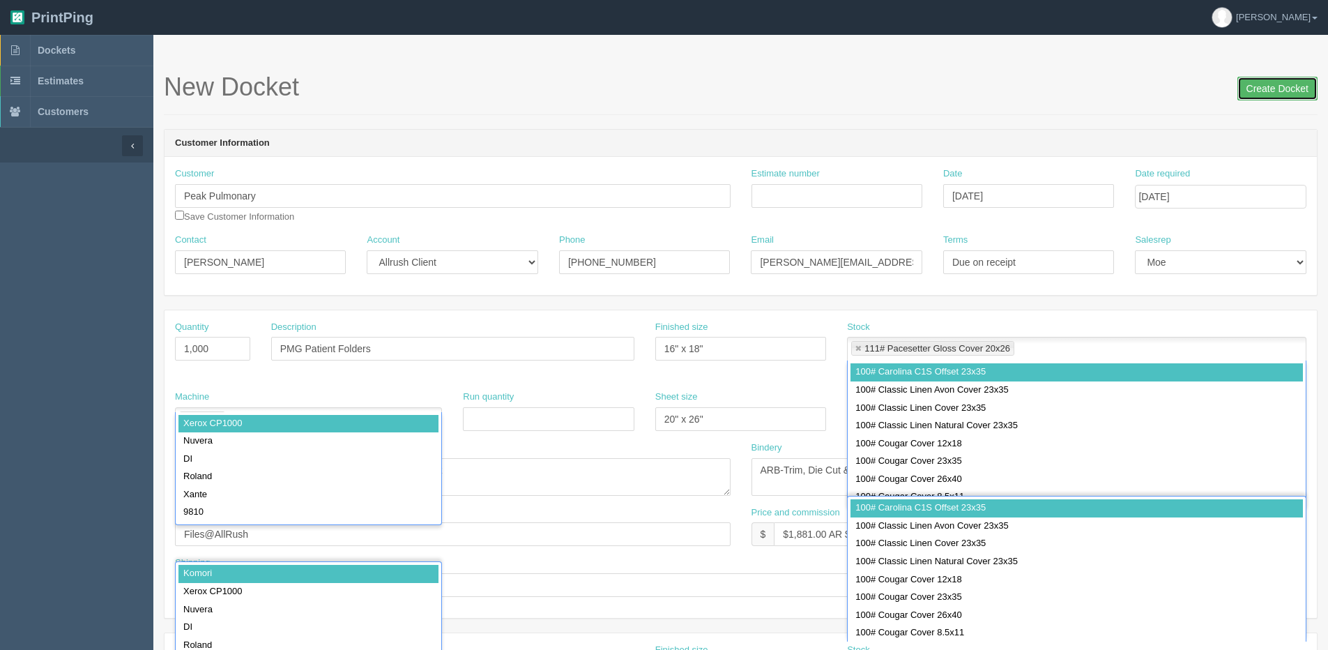
click at [1294, 88] on input "Create Docket" at bounding box center [1277, 89] width 80 height 24
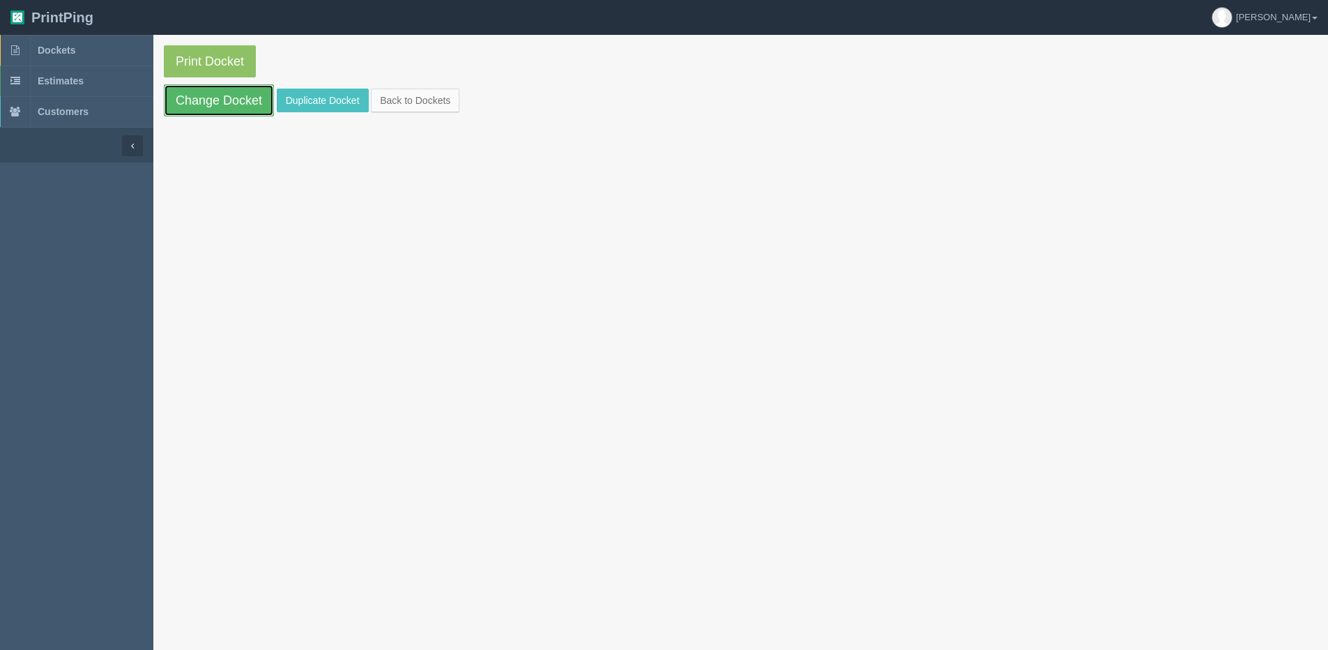
click at [176, 109] on link "Change Docket" at bounding box center [219, 100] width 110 height 32
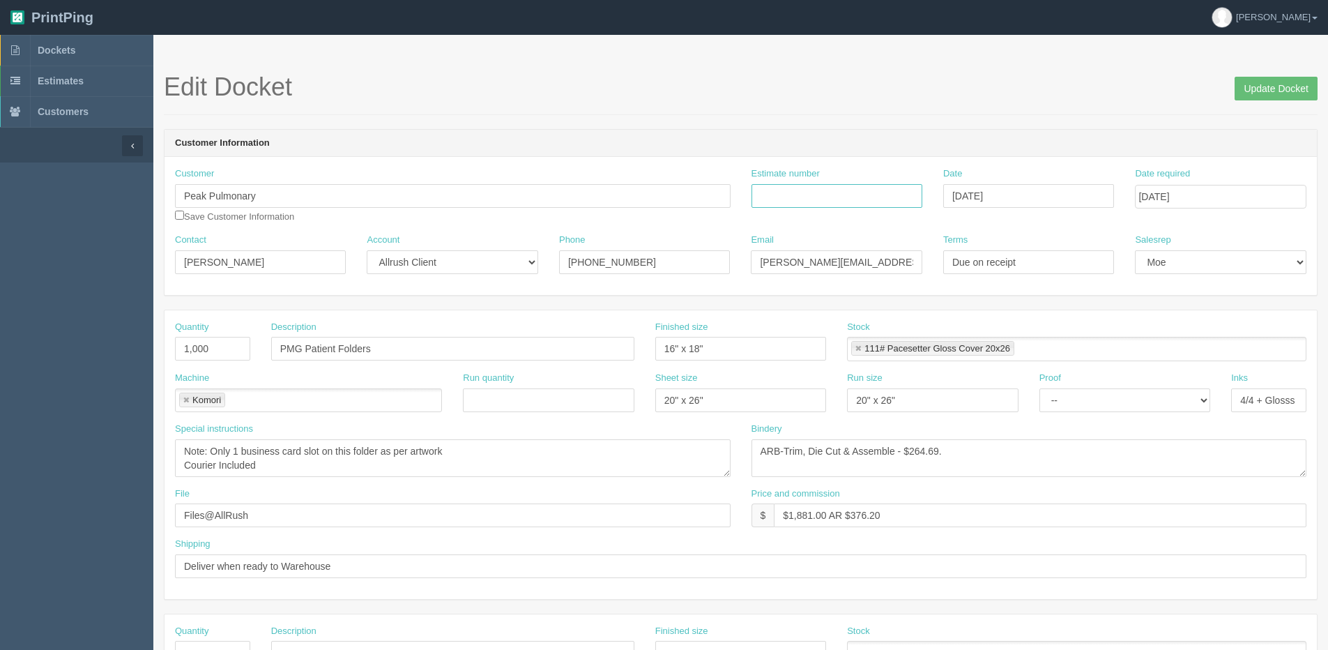
click at [829, 204] on input "Estimate number" at bounding box center [836, 196] width 171 height 24
type input "072903"
drag, startPoint x: 912, startPoint y: 450, endPoint x: 1112, endPoint y: 397, distance: 207.6
click at [1102, 401] on div "Quantity 1,000 Description PMG Patient Folders Finished size 16" x 18" Stock 11…" at bounding box center [740, 454] width 1152 height 289
type textarea "ARB-Trim, Die Cut & Assemble - $303.08"
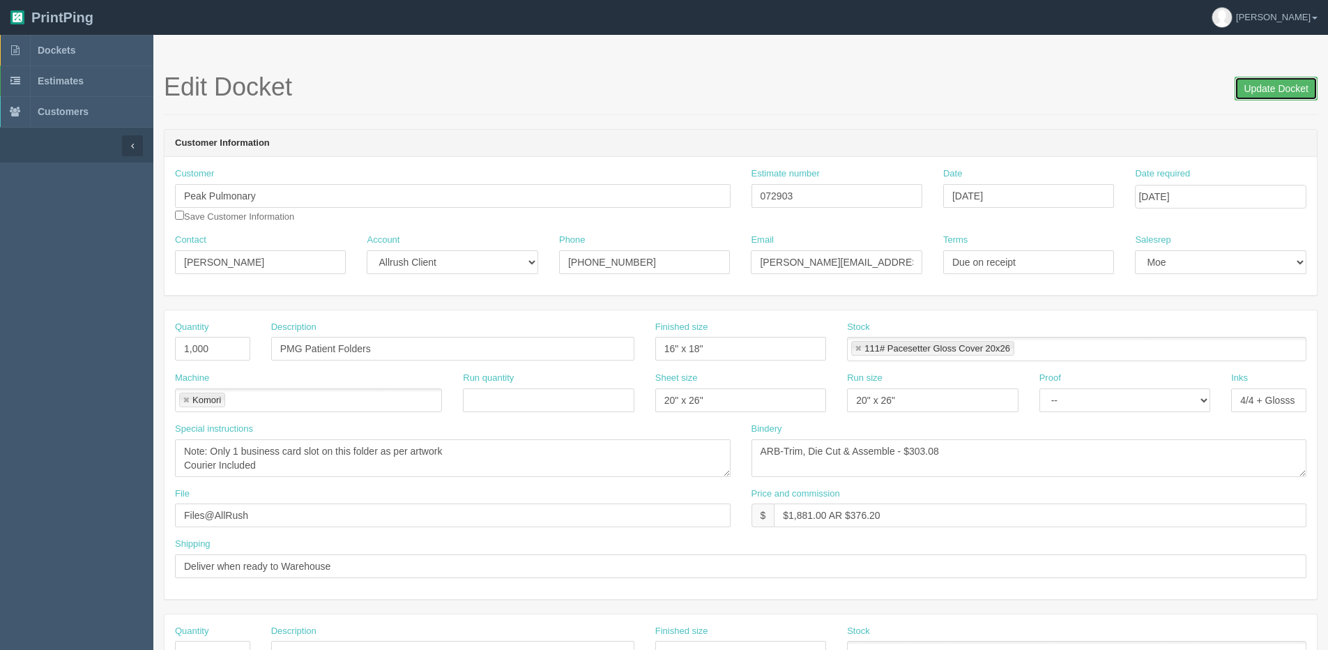
drag, startPoint x: 1298, startPoint y: 92, endPoint x: 1218, endPoint y: 91, distance: 80.2
click at [1297, 91] on input "Update Docket" at bounding box center [1275, 89] width 83 height 24
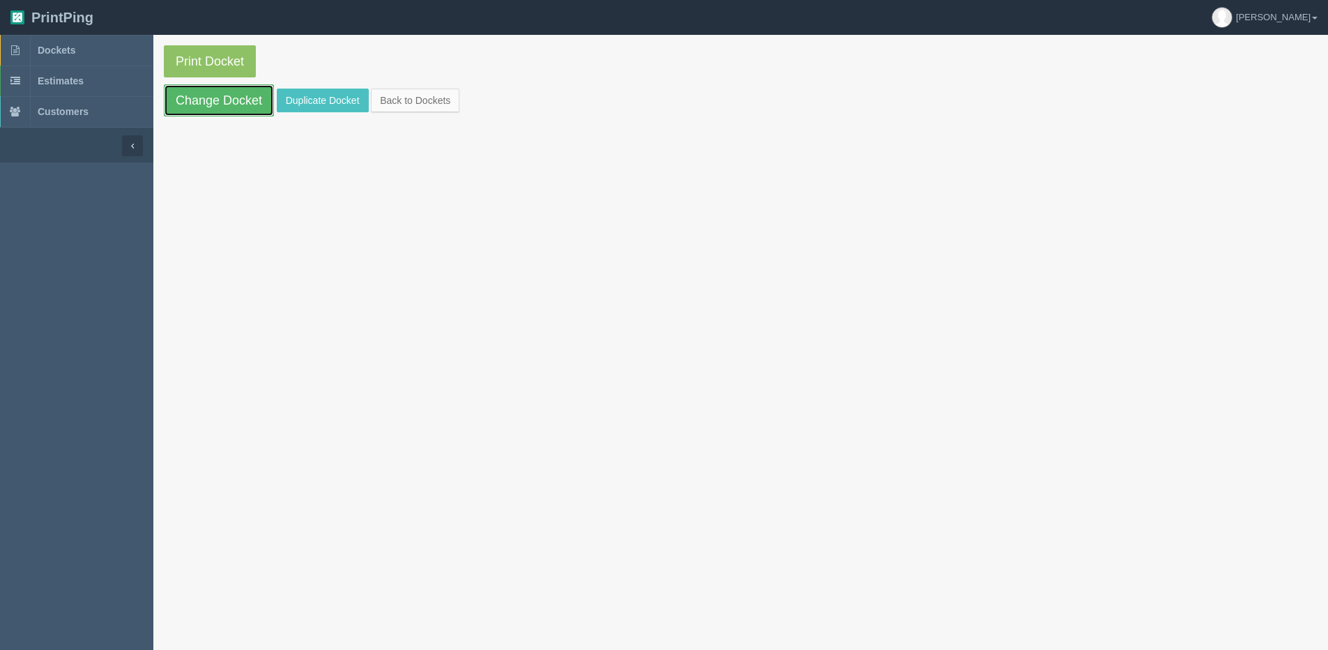
drag, startPoint x: 218, startPoint y: 107, endPoint x: 203, endPoint y: 118, distance: 19.4
click at [218, 107] on link "Change Docket" at bounding box center [219, 100] width 110 height 32
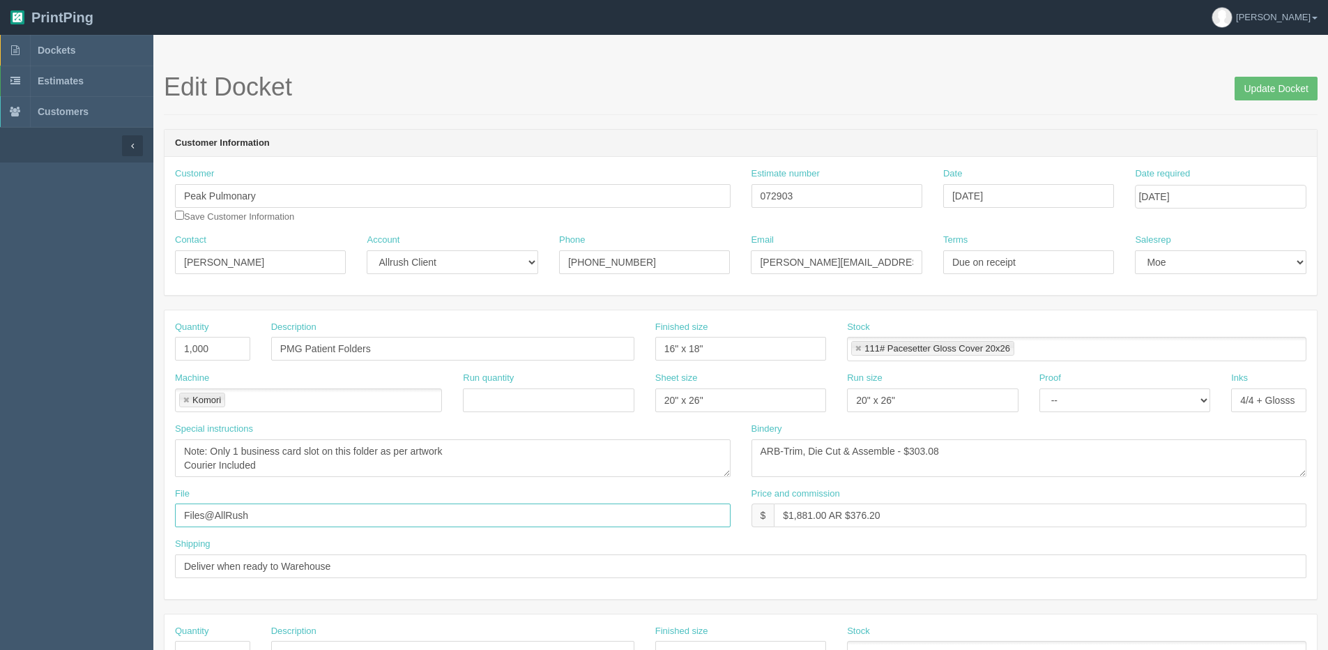
drag, startPoint x: 282, startPoint y: 514, endPoint x: -74, endPoint y: 527, distance: 356.4
click at [0, 527] on html "PrintPing [PERSON_NAME] Edit account ( [PERSON_NAME][EMAIL_ADDRESS][DOMAIN_NAME…" at bounding box center [664, 633] width 1328 height 1266
drag, startPoint x: 280, startPoint y: 521, endPoint x: 309, endPoint y: 529, distance: 30.3
click at [304, 524] on input "Client files > [DATE]" at bounding box center [453, 515] width 556 height 24
type input "Client files > [DATE]"
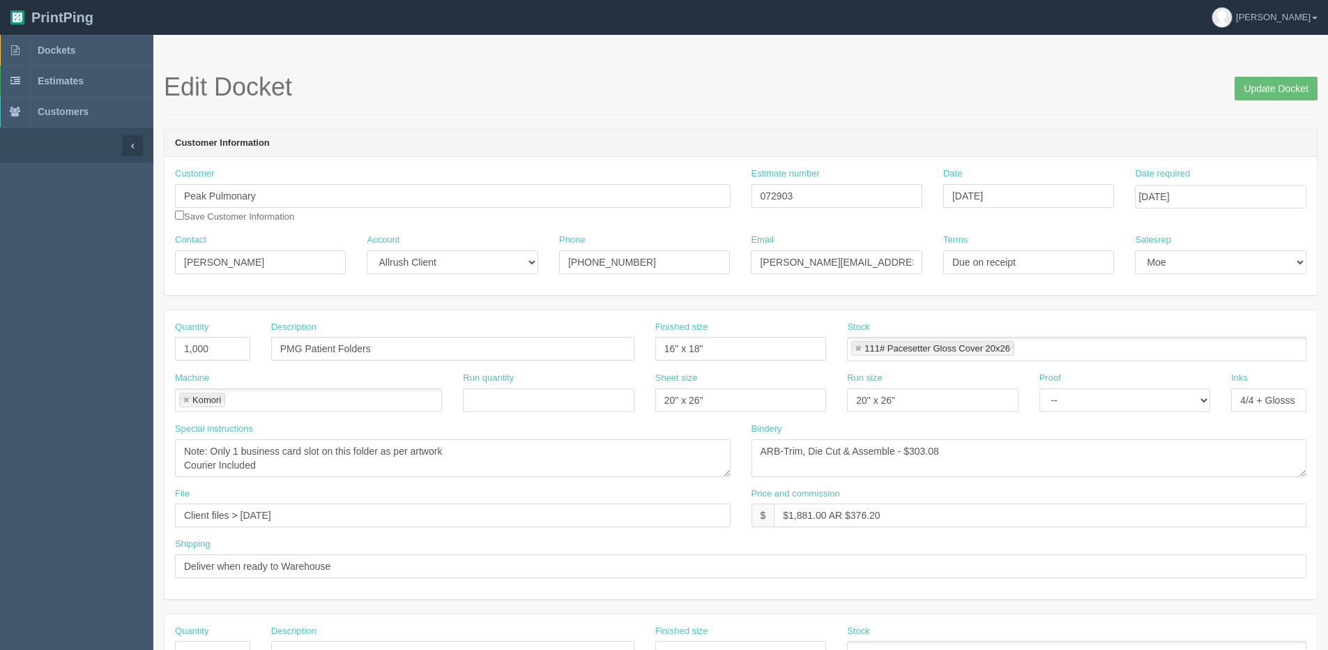
drag, startPoint x: 764, startPoint y: 512, endPoint x: 825, endPoint y: 512, distance: 60.6
click at [764, 512] on div "$" at bounding box center [762, 515] width 23 height 24
click at [795, 512] on input "$1,881.00 AR $376.20" at bounding box center [1040, 515] width 533 height 24
drag, startPoint x: 789, startPoint y: 518, endPoint x: 825, endPoint y: 516, distance: 35.6
click at [825, 516] on input "$1,881.00 AR $376.20" at bounding box center [1040, 515] width 533 height 24
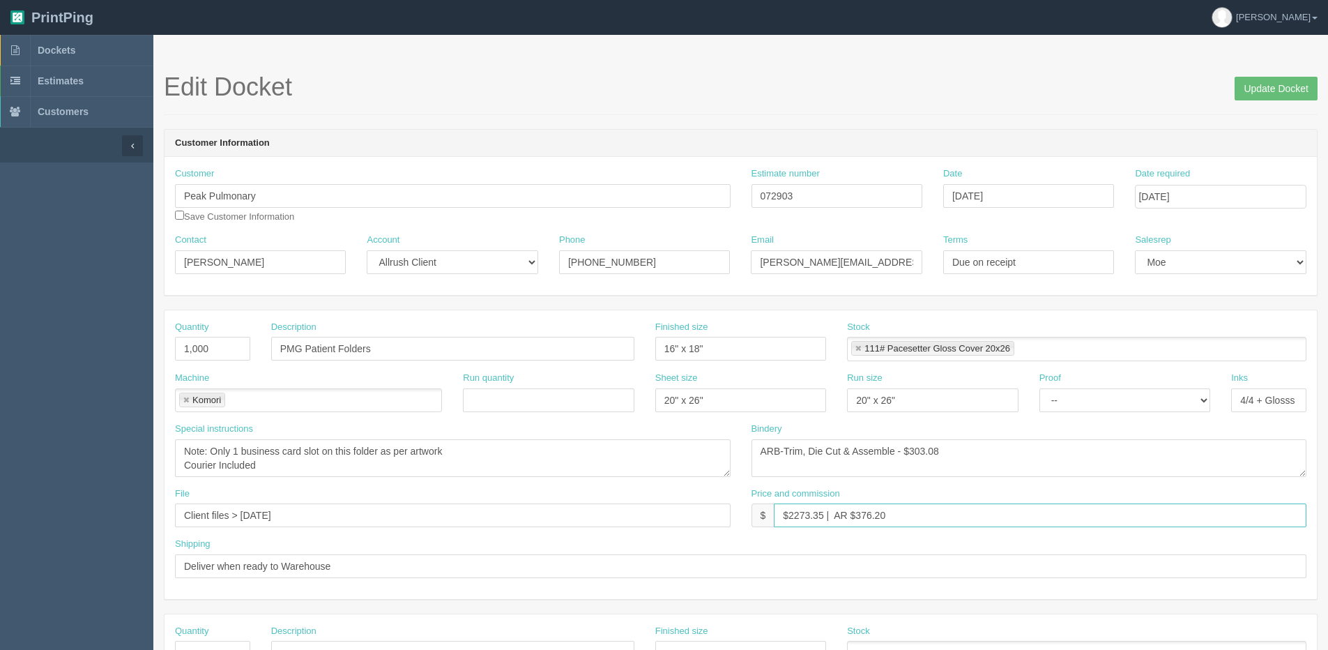
drag, startPoint x: 857, startPoint y: 519, endPoint x: 1147, endPoint y: 468, distance: 294.5
click at [1013, 484] on div "Quantity 1,000 Description PMG Patient Folders Finished size 16" x 18" Stock 11…" at bounding box center [740, 454] width 1152 height 289
type input "$2273.35 | AR $524.62"
click at [1260, 83] on input "Update Docket" at bounding box center [1275, 89] width 83 height 24
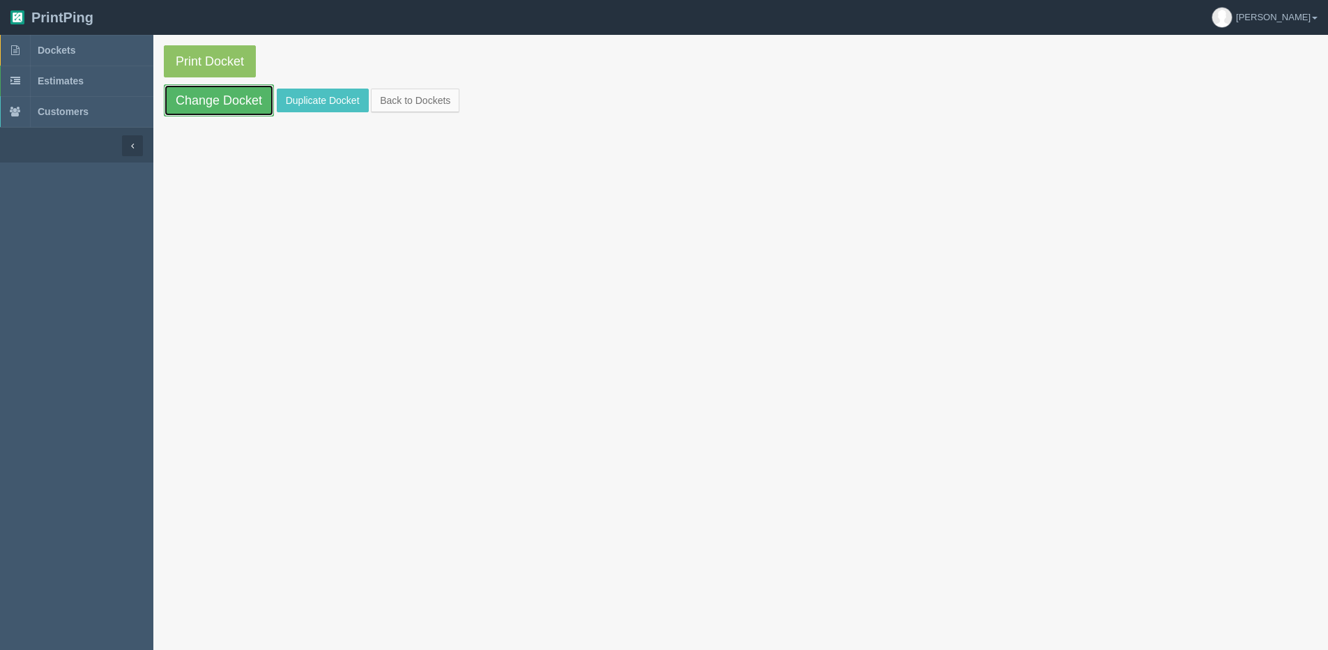
click at [192, 96] on link "Change Docket" at bounding box center [219, 100] width 110 height 32
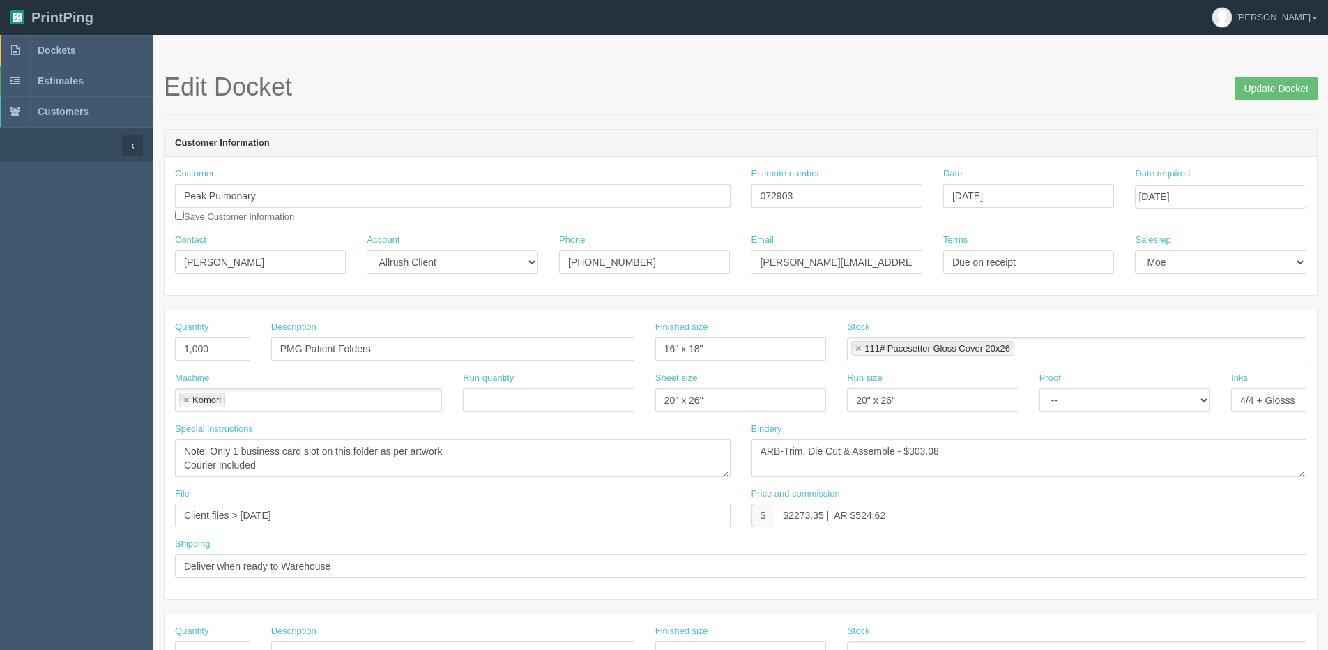
click at [1076, 413] on div "Proof -- Email Hard Copy" at bounding box center [1125, 397] width 192 height 51
drag, startPoint x: 1079, startPoint y: 395, endPoint x: 1087, endPoint y: 413, distance: 20.3
click at [1079, 395] on select "-- Email Hard Copy" at bounding box center [1124, 400] width 171 height 24
select select "Email"
click at [1039, 388] on select "-- Email Hard Copy" at bounding box center [1124, 400] width 171 height 24
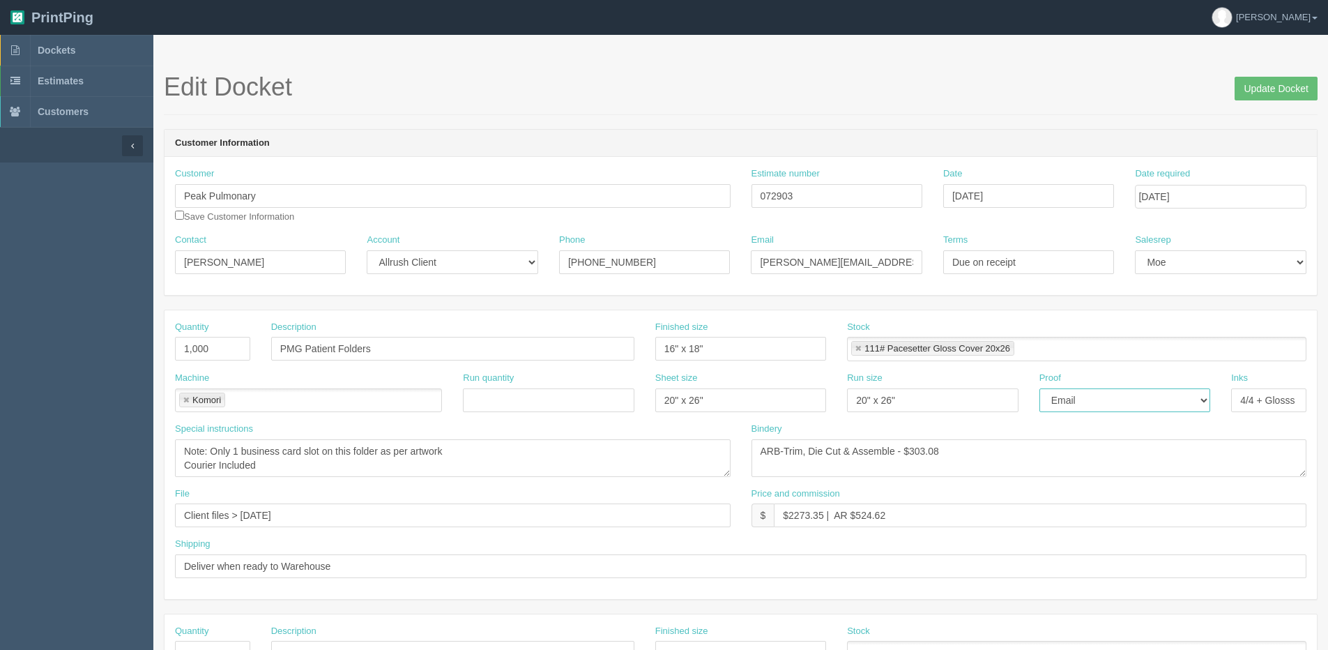
click at [857, 347] on link at bounding box center [858, 348] width 8 height 9
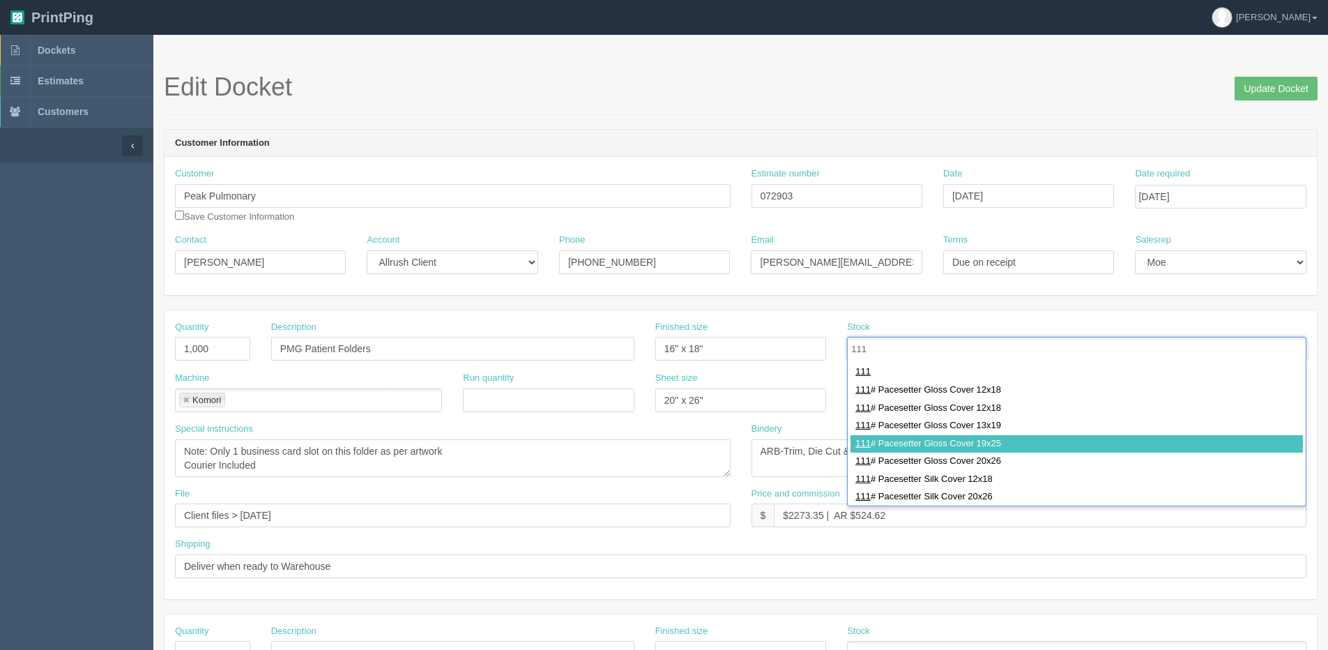
type input "111"
drag, startPoint x: 948, startPoint y: 435, endPoint x: 819, endPoint y: 413, distance: 130.9
type input "111# Pacesetter Gloss Cover 19x25"
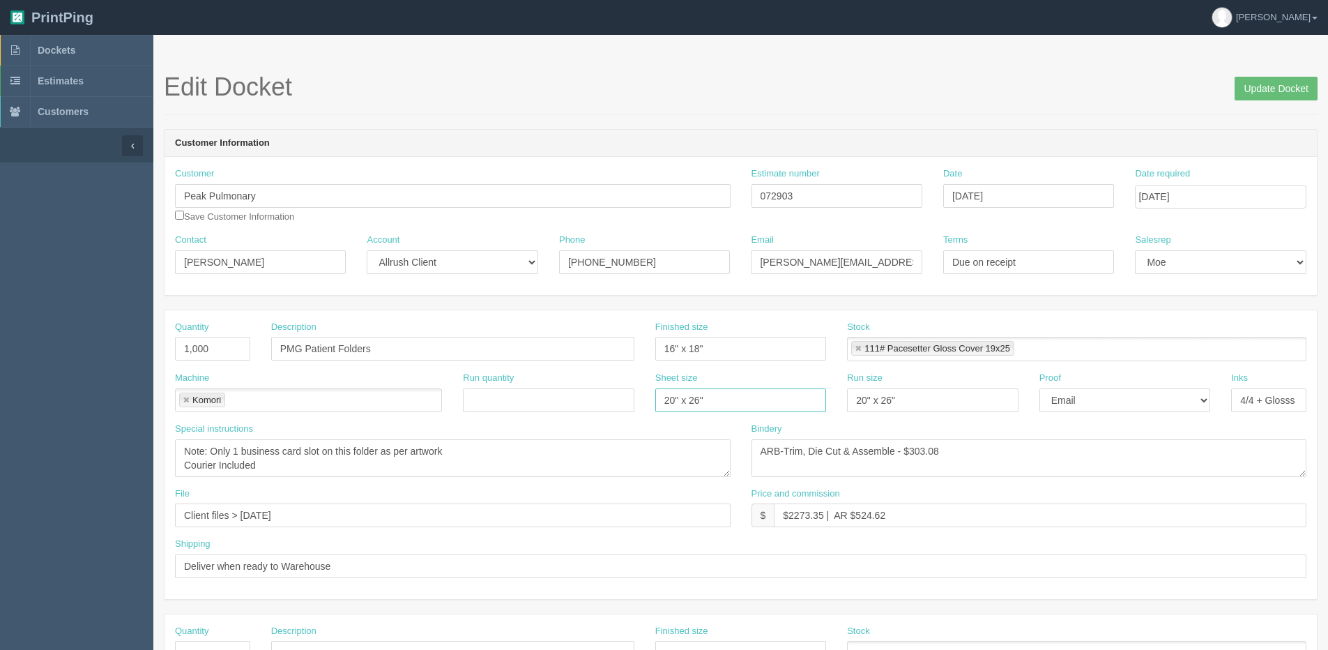
drag, startPoint x: 747, startPoint y: 404, endPoint x: 134, endPoint y: 416, distance: 613.5
click at [187, 408] on div "Machine Komori Komori Run quantity Sheet size 20" x 26" Run size 20" x 26" Proo…" at bounding box center [740, 397] width 1152 height 51
type input "19" x 25""
drag, startPoint x: 926, startPoint y: 404, endPoint x: 650, endPoint y: 397, distance: 276.1
click at [509, 404] on div "Machine Komori Komori Run quantity Sheet size 19" x 25" Run size 20" x 26" Proo…" at bounding box center [740, 397] width 1152 height 51
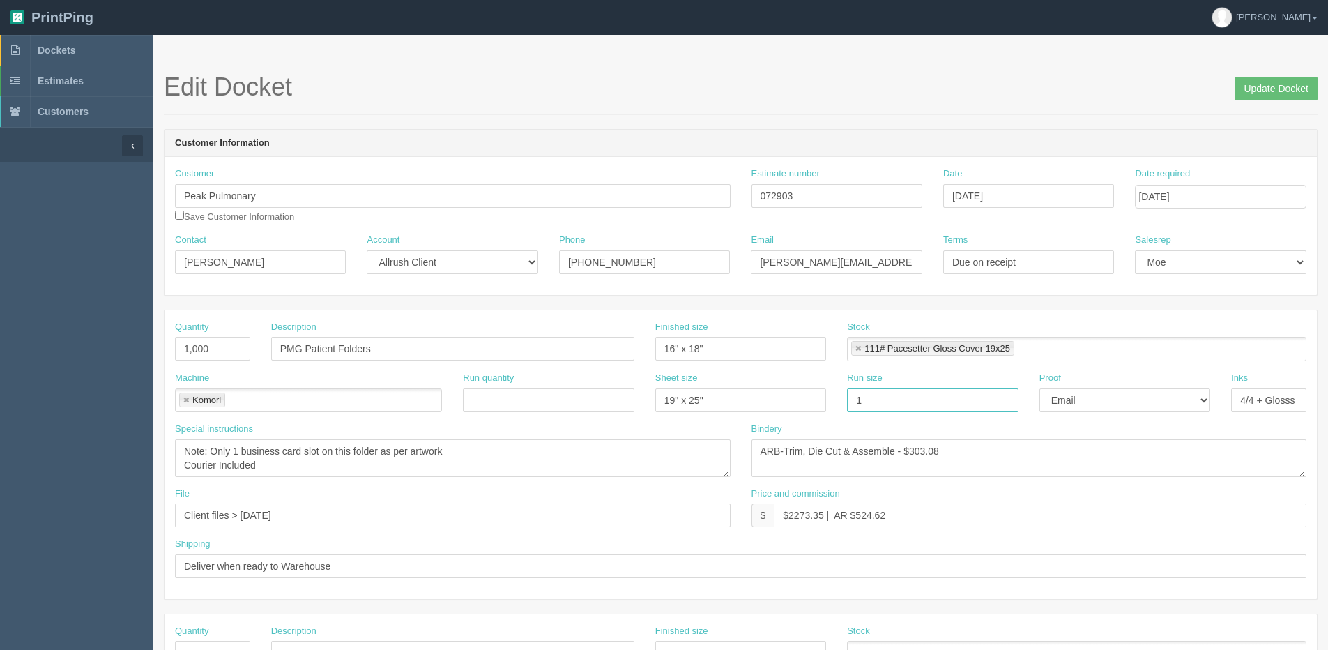
type input "19" x 25""
click at [1274, 89] on input "Update Docket" at bounding box center [1275, 89] width 83 height 24
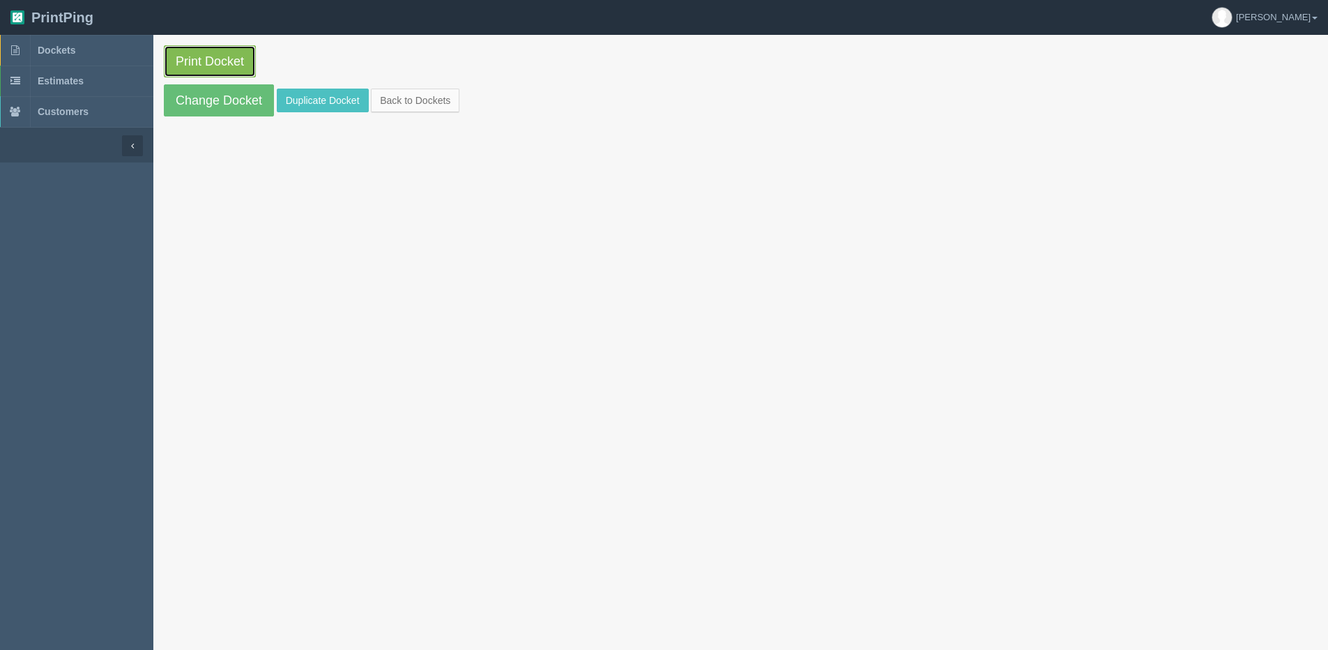
click at [190, 63] on link "Print Docket" at bounding box center [210, 61] width 92 height 32
